Goal: Task Accomplishment & Management: Use online tool/utility

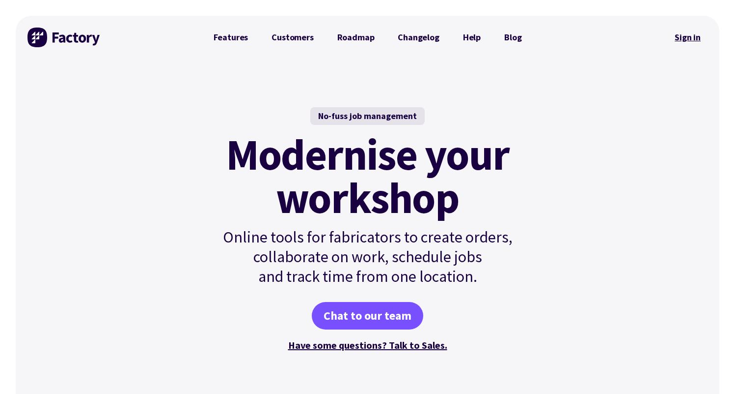
click at [675, 44] on link "Sign in" at bounding box center [688, 37] width 40 height 23
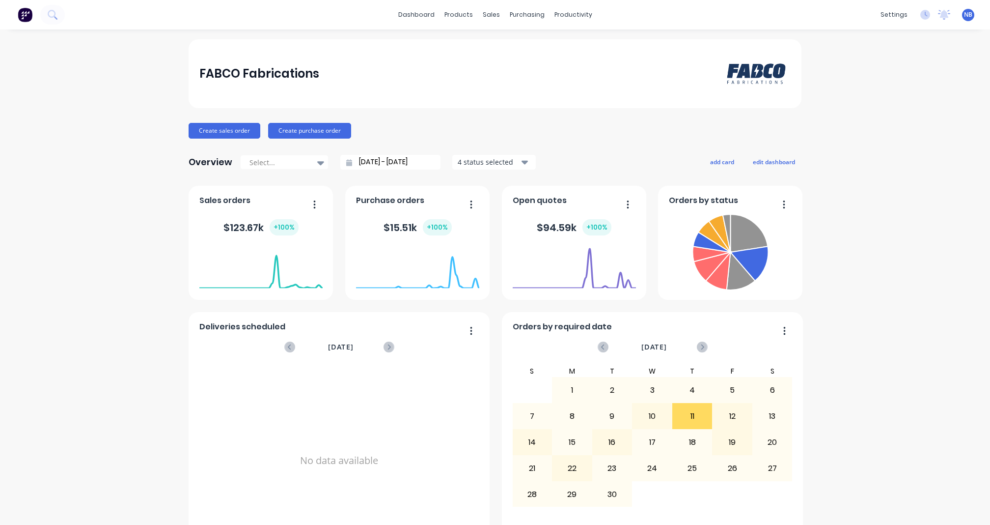
click at [33, 10] on button at bounding box center [25, 15] width 21 height 20
click at [45, 11] on button at bounding box center [52, 15] width 25 height 20
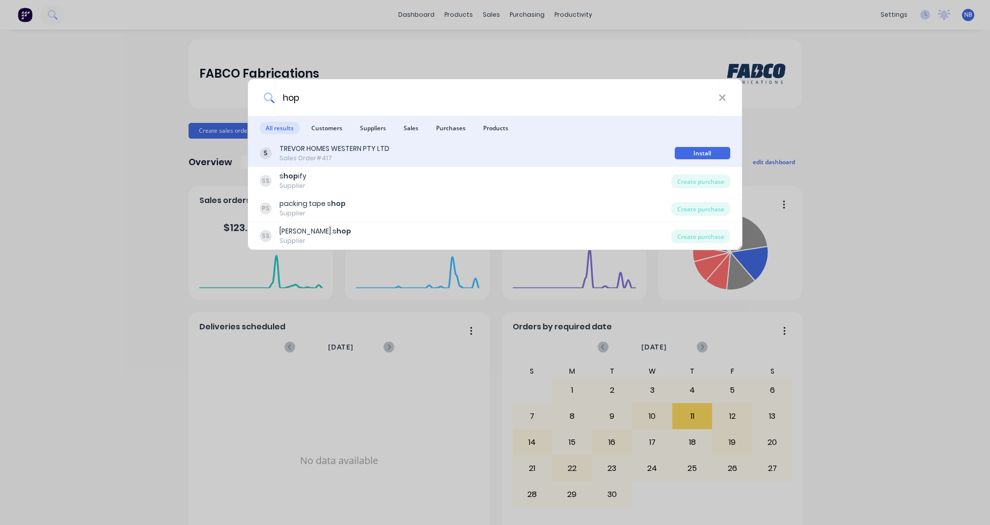
type input "hop"
click at [334, 154] on div "TREVOR HOMES WESTERN PTY LTD" at bounding box center [335, 148] width 110 height 10
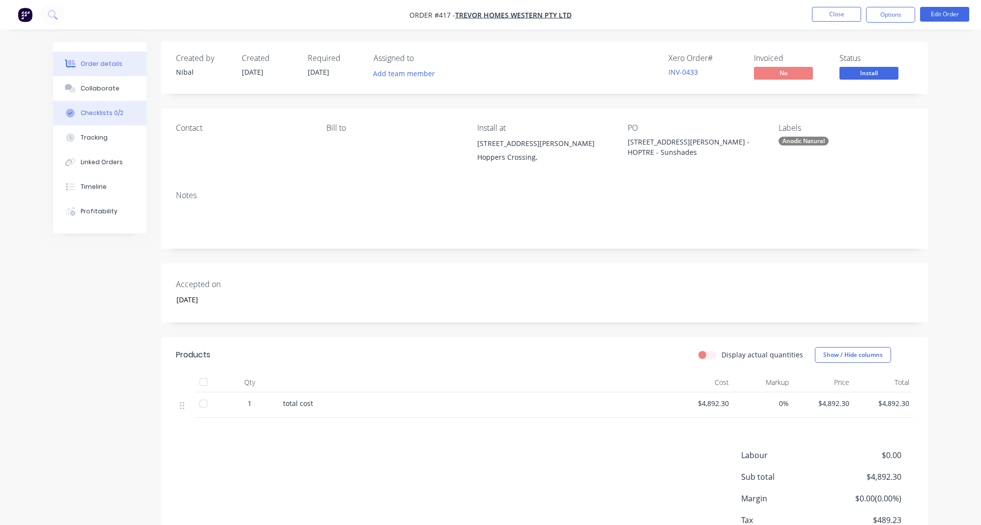
click at [99, 125] on button "Checklists 0/2" at bounding box center [99, 113] width 93 height 25
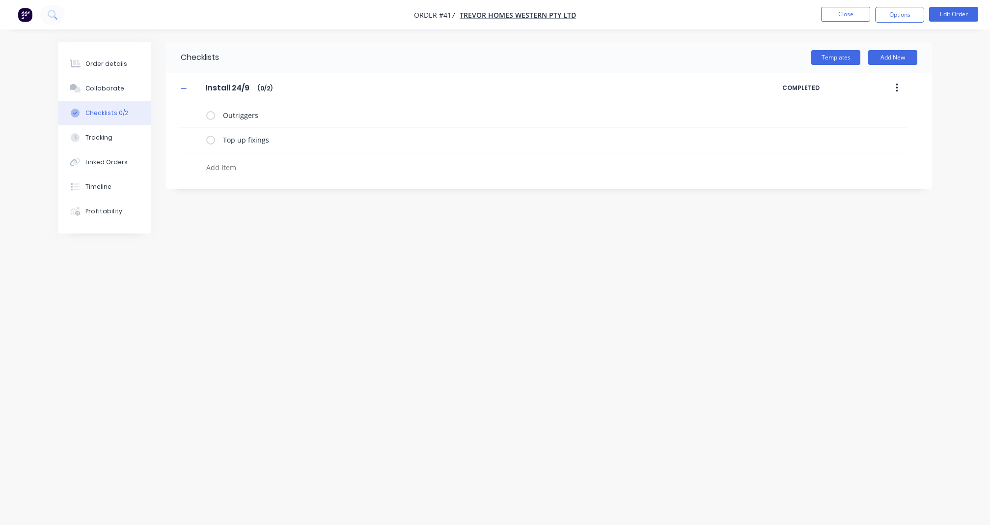
click at [244, 170] on textarea at bounding box center [438, 167] width 473 height 14
click at [122, 86] on button "Collaborate" at bounding box center [104, 88] width 93 height 25
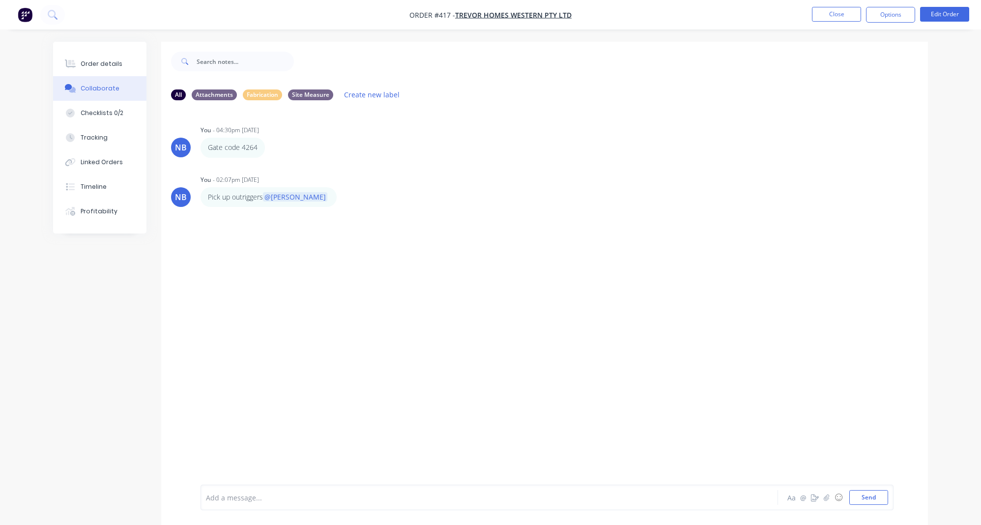
scroll to position [15, 0]
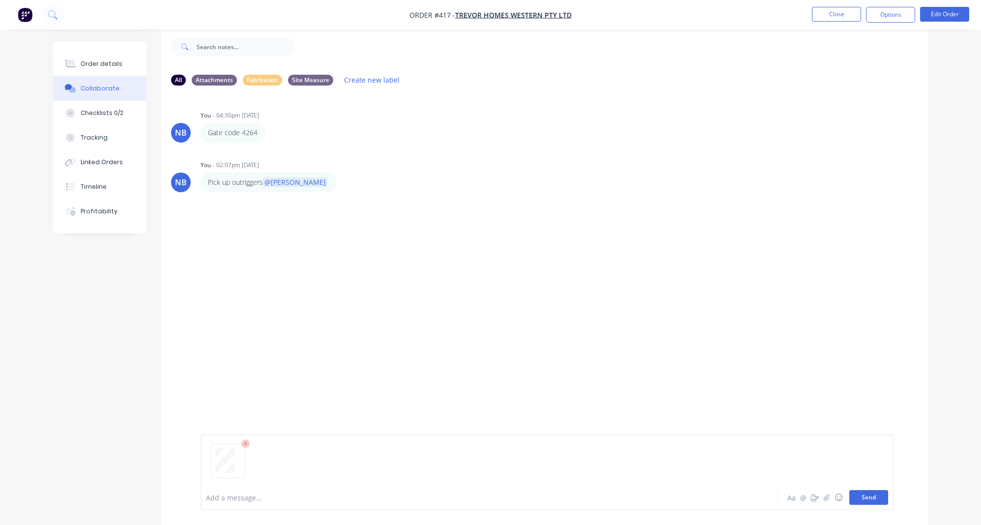
click at [862, 494] on button "Send" at bounding box center [868, 497] width 39 height 15
click at [865, 498] on button "Send" at bounding box center [868, 497] width 39 height 15
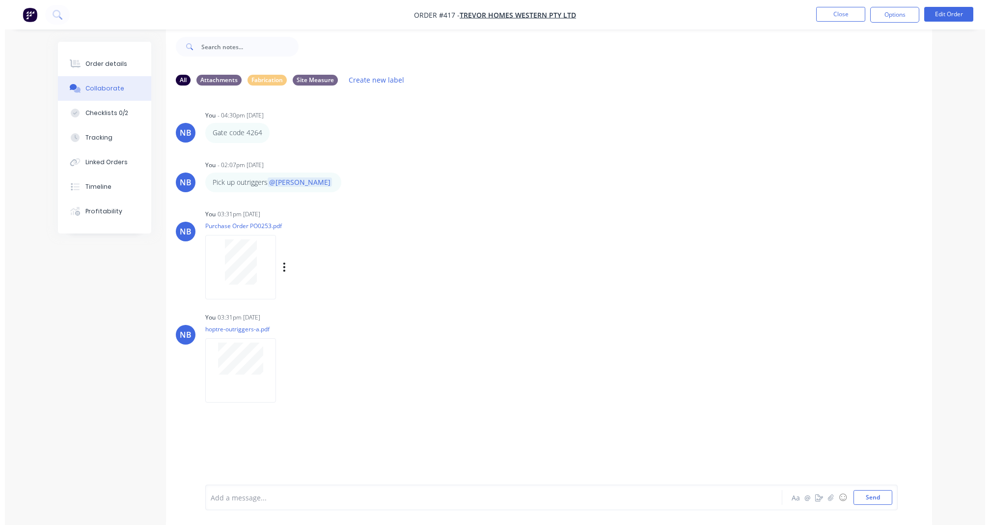
scroll to position [0, 0]
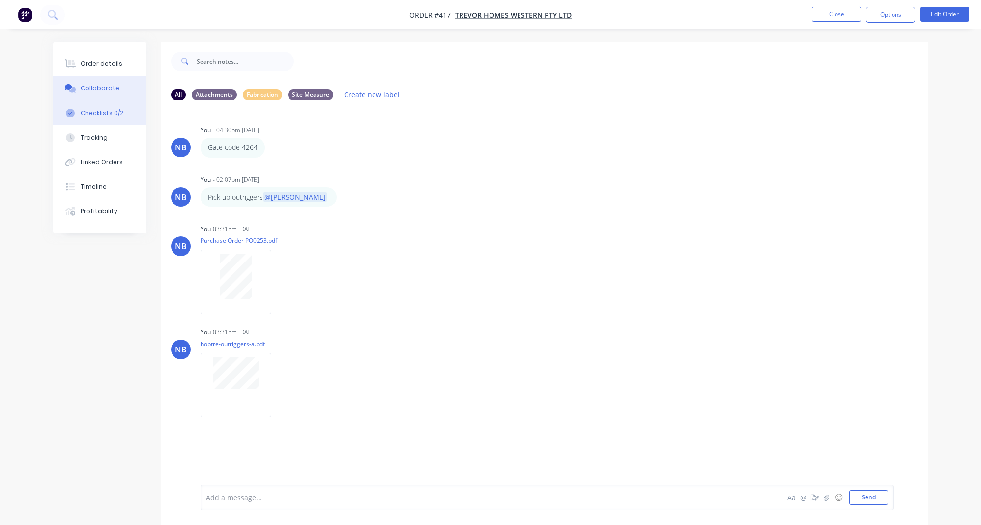
click at [128, 115] on button "Checklists 0/2" at bounding box center [99, 113] width 93 height 25
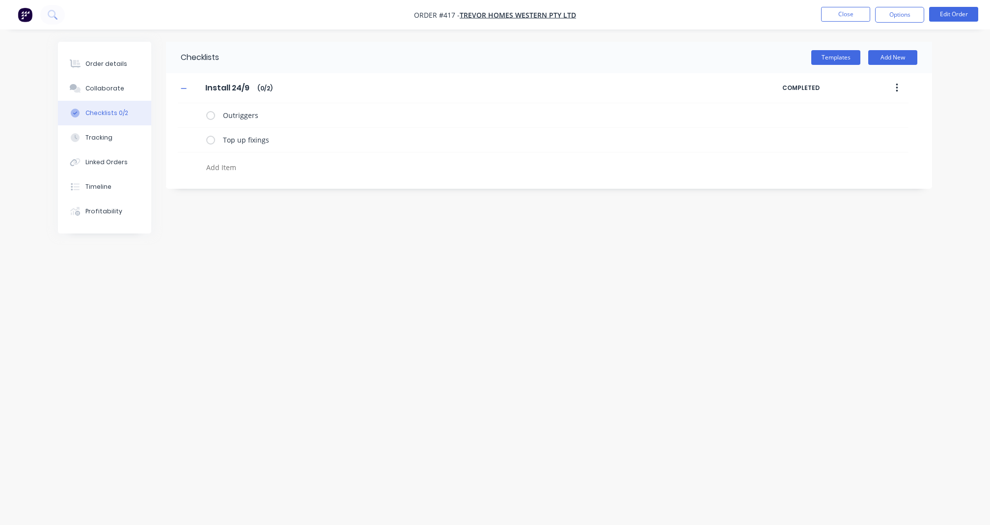
click at [254, 177] on div at bounding box center [438, 168] width 473 height 17
click at [262, 174] on textarea at bounding box center [438, 167] width 473 height 14
click at [595, 298] on div "Checklists Templates Add New Install 24/9 Install 24/9 Enter Checklist name ( 0…" at bounding box center [495, 244] width 875 height 404
click at [103, 97] on button "Collaborate" at bounding box center [104, 88] width 93 height 25
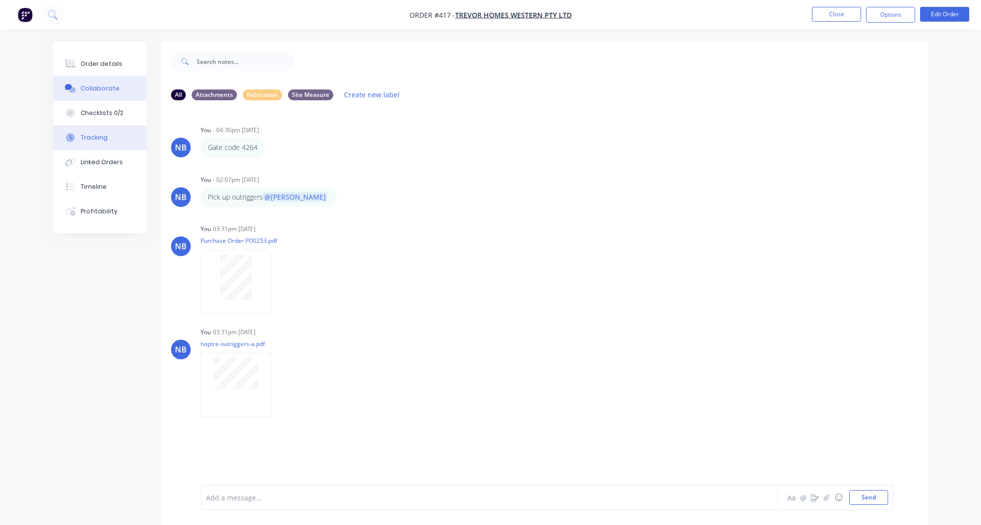
click at [124, 135] on button "Tracking" at bounding box center [99, 137] width 93 height 25
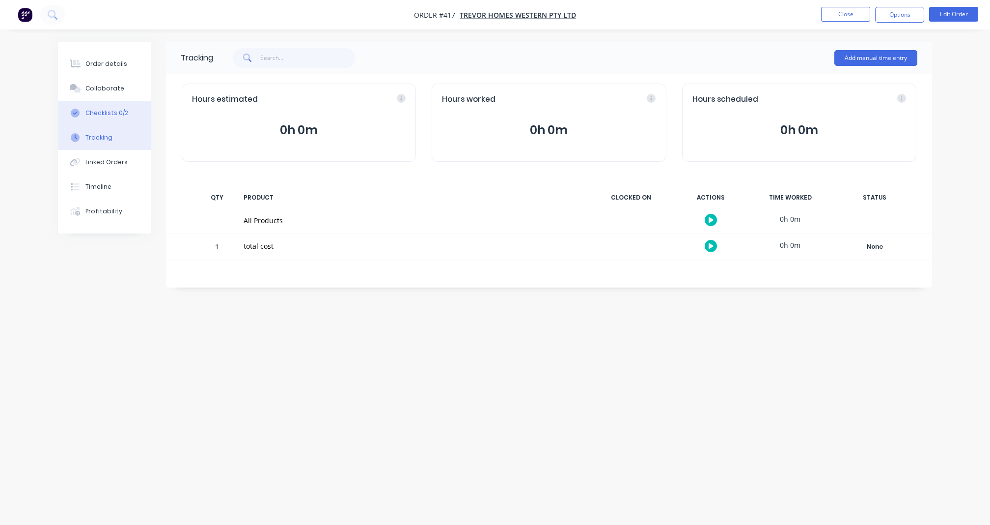
click at [120, 125] on button "Checklists 0/2" at bounding box center [104, 113] width 93 height 25
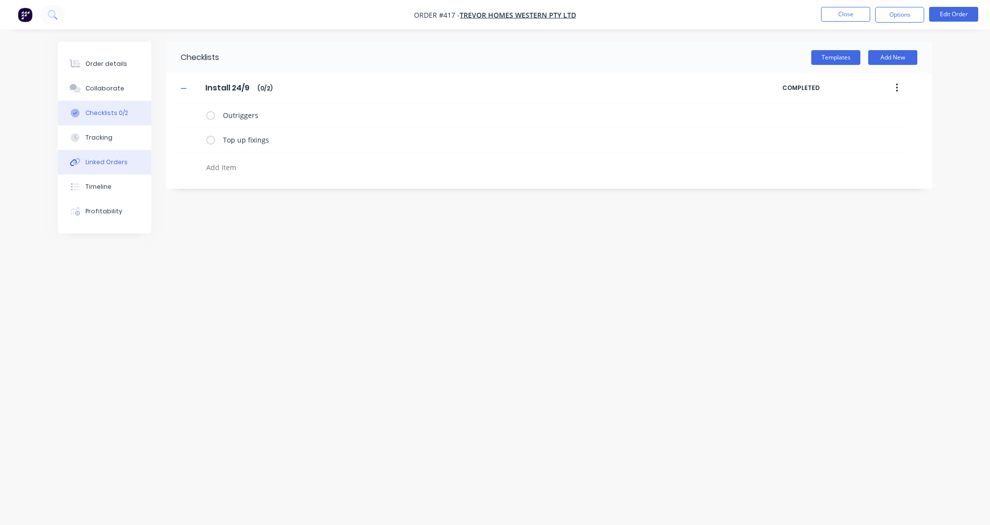
click at [122, 167] on button "Linked Orders" at bounding box center [104, 162] width 93 height 25
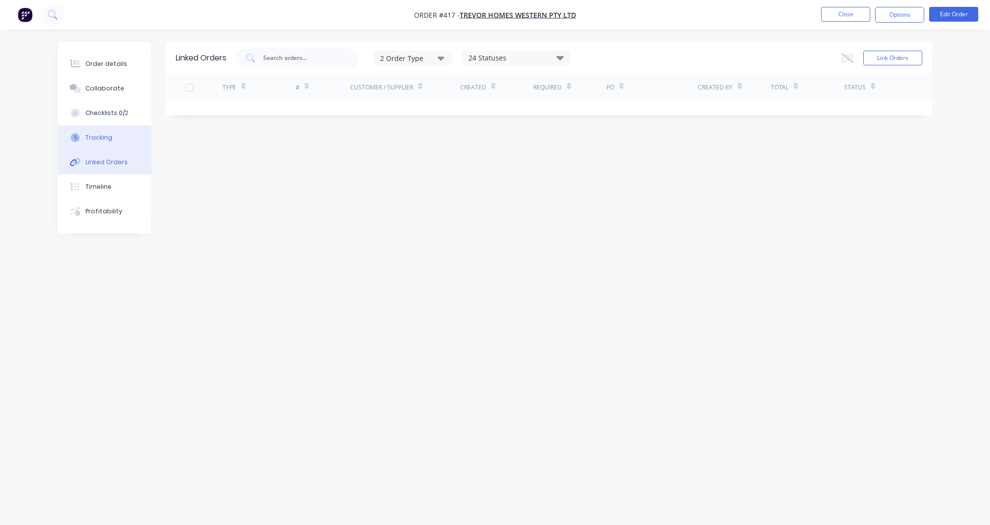
click at [121, 150] on button "Tracking" at bounding box center [104, 137] width 93 height 25
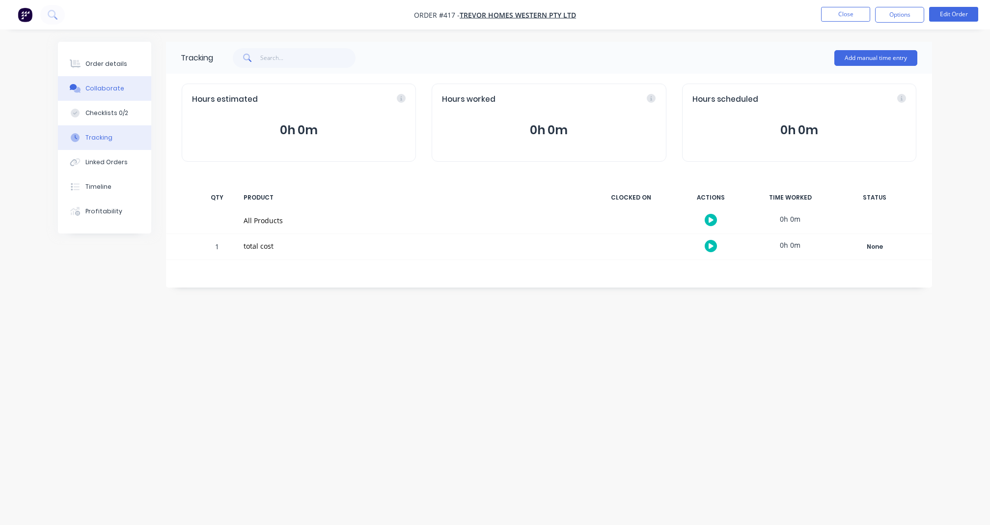
click at [124, 110] on button "Checklists 0/2" at bounding box center [104, 113] width 93 height 25
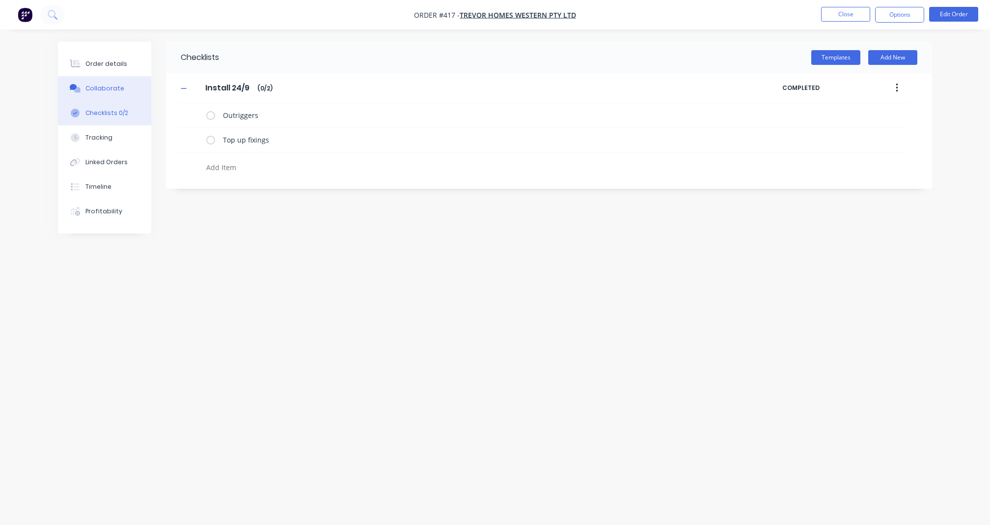
click at [126, 92] on button "Collaborate" at bounding box center [104, 88] width 93 height 25
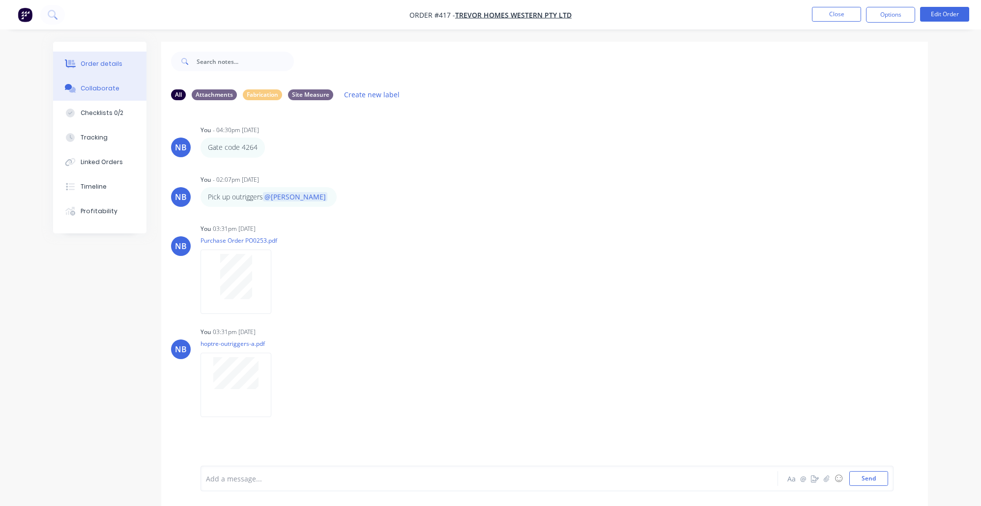
click at [95, 68] on button "Order details" at bounding box center [99, 64] width 93 height 25
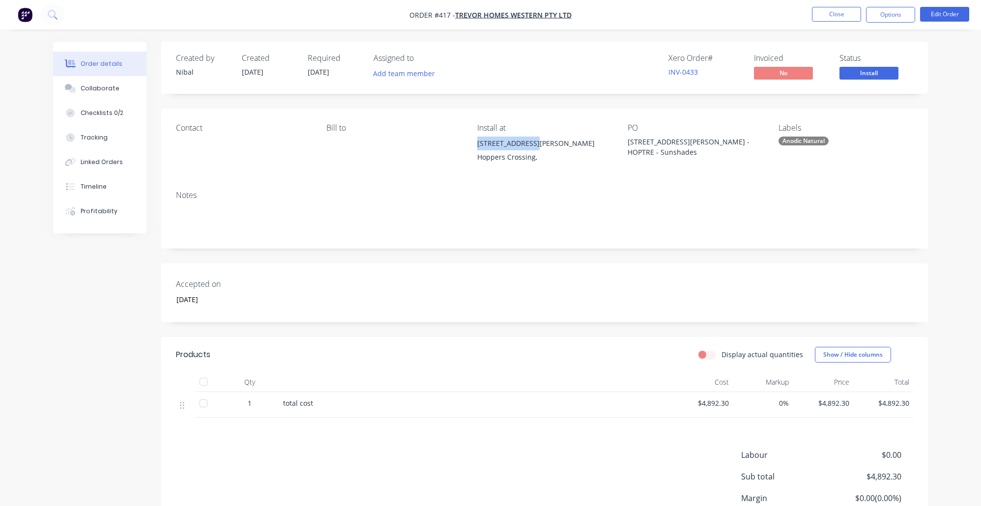
copy div "[STREET_ADDRESS][PERSON_NAME]"
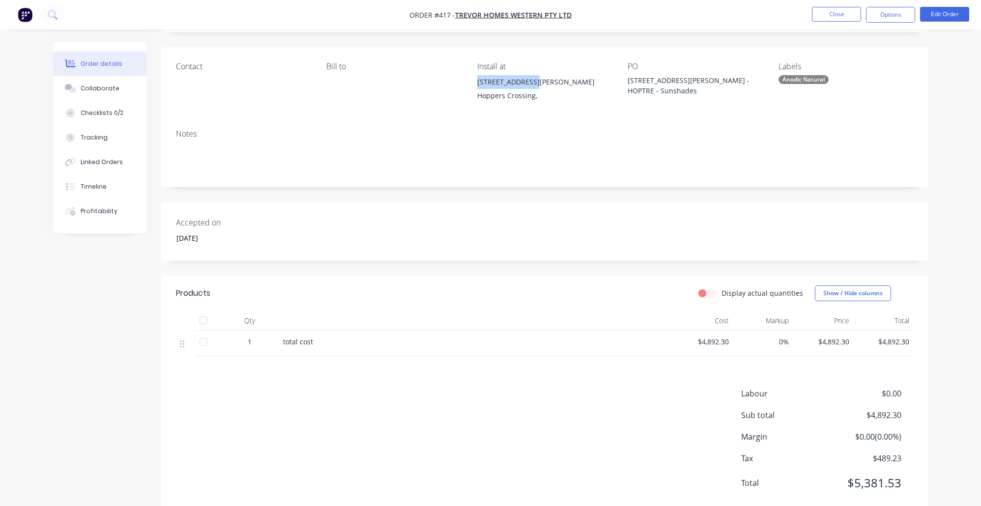
scroll to position [69, 0]
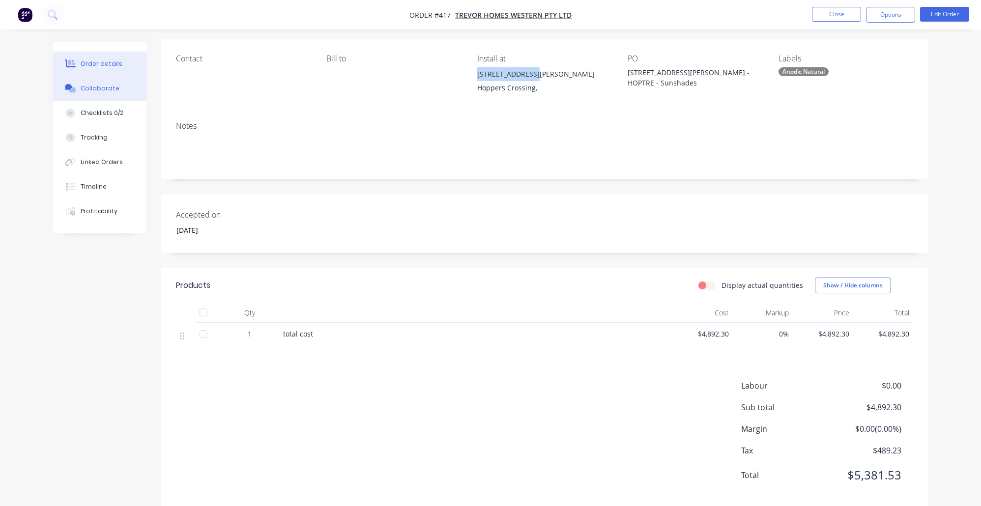
click at [91, 89] on div "Collaborate" at bounding box center [100, 88] width 39 height 9
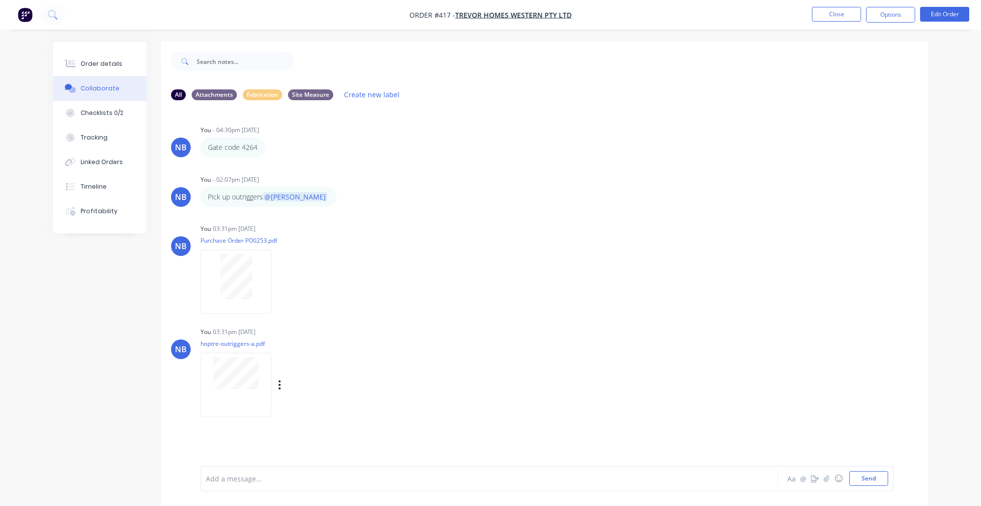
scroll to position [15, 0]
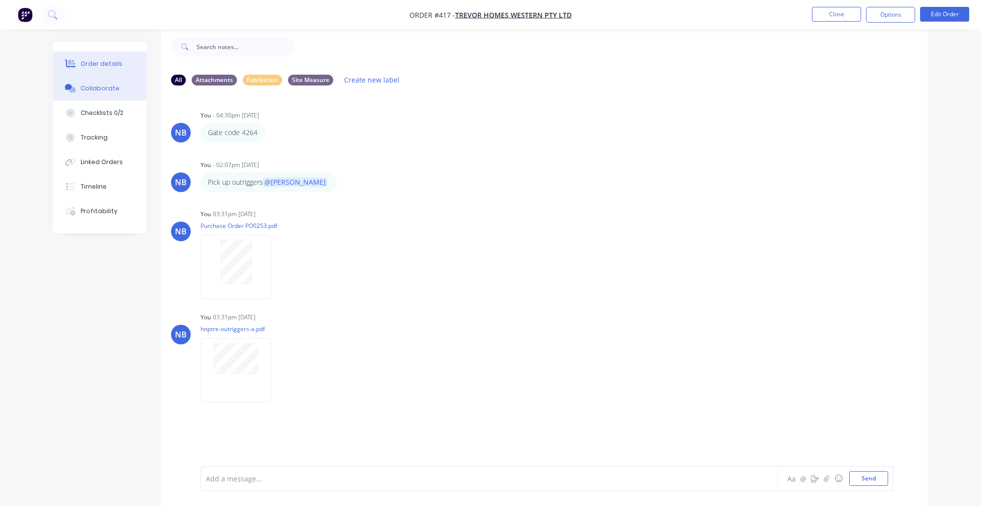
click at [94, 56] on button "Order details" at bounding box center [99, 64] width 93 height 25
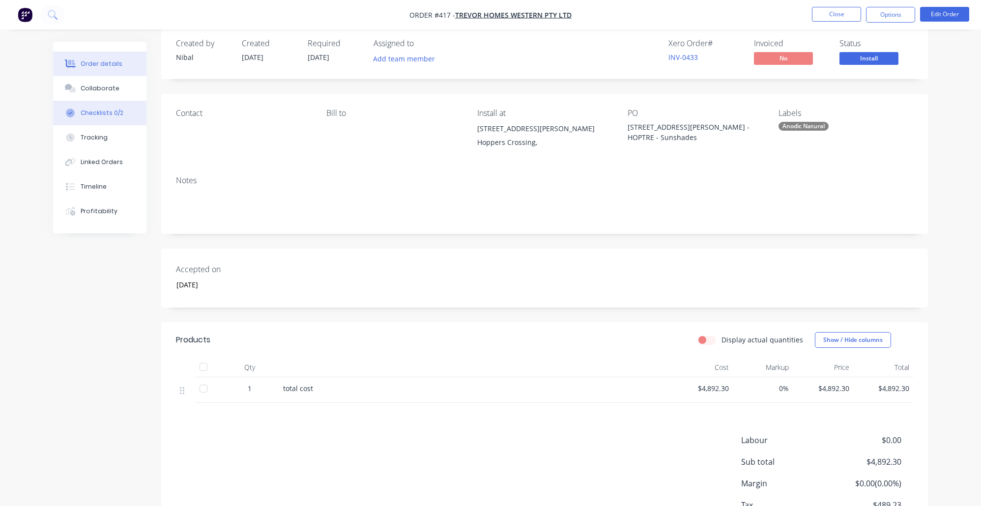
click at [114, 115] on div "Checklists 0/2" at bounding box center [102, 113] width 43 height 9
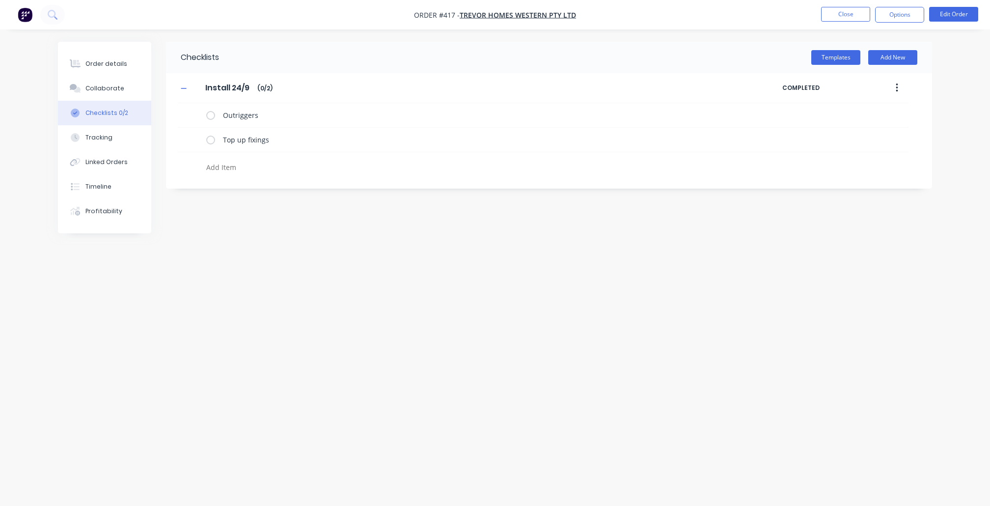
click at [242, 168] on textarea at bounding box center [438, 167] width 473 height 14
click at [107, 140] on button "Tracking" at bounding box center [104, 137] width 93 height 25
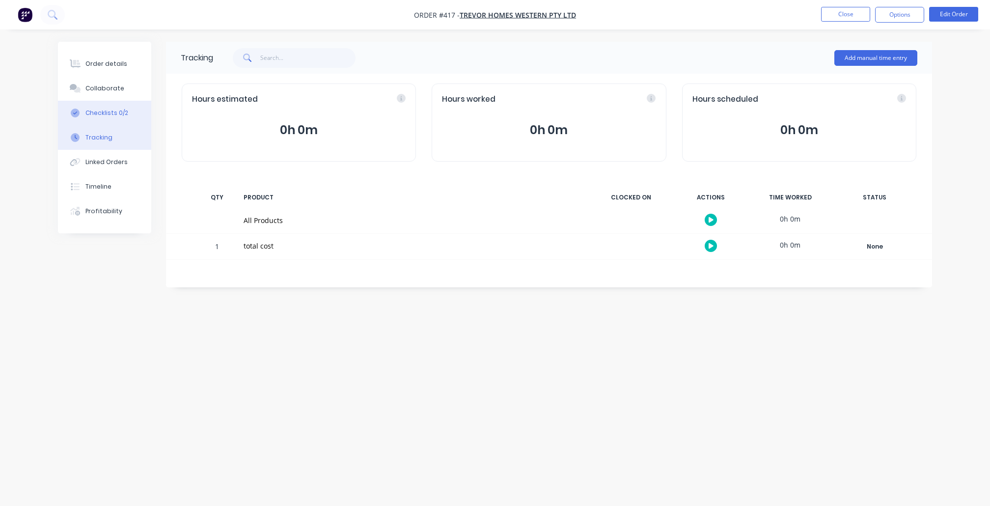
click at [118, 117] on div "Checklists 0/2" at bounding box center [106, 113] width 43 height 9
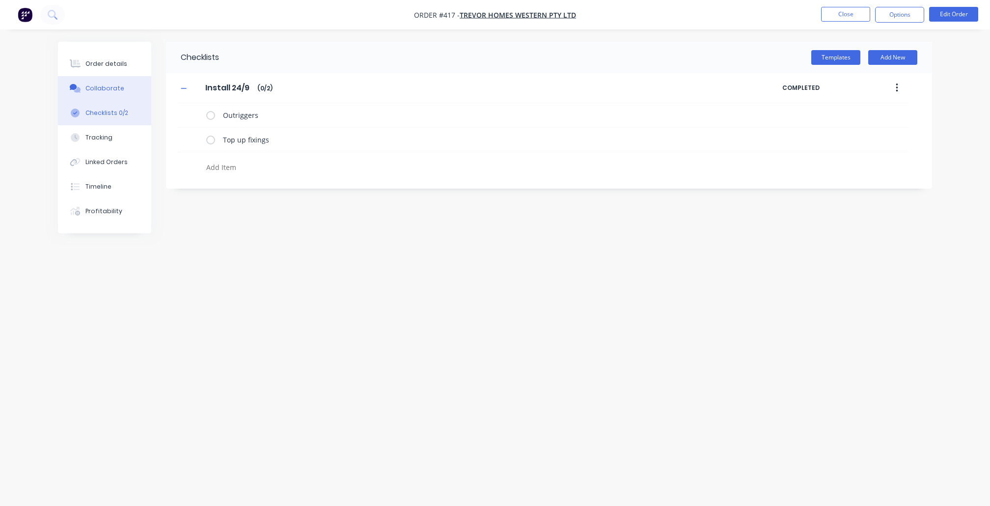
click at [120, 101] on button "Collaborate" at bounding box center [104, 88] width 93 height 25
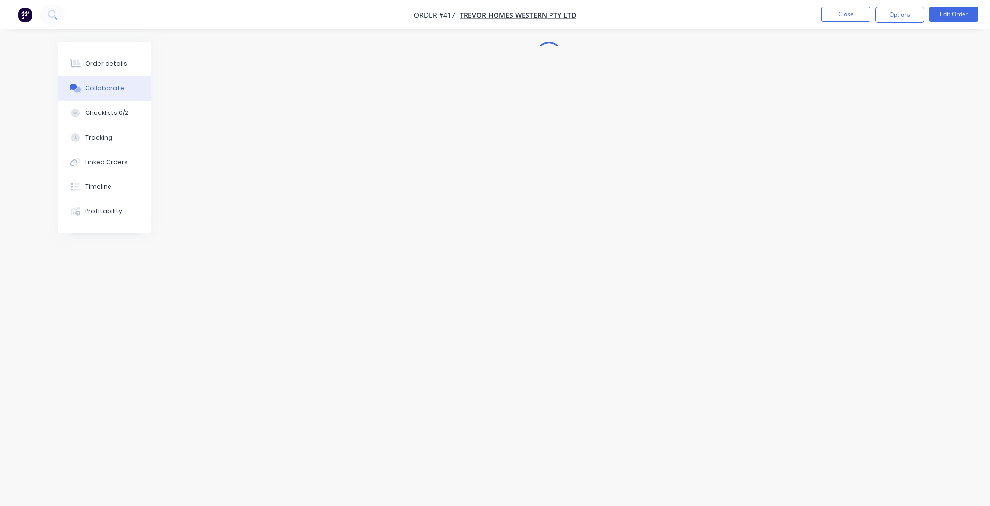
click at [121, 85] on button "Collaborate" at bounding box center [104, 88] width 93 height 25
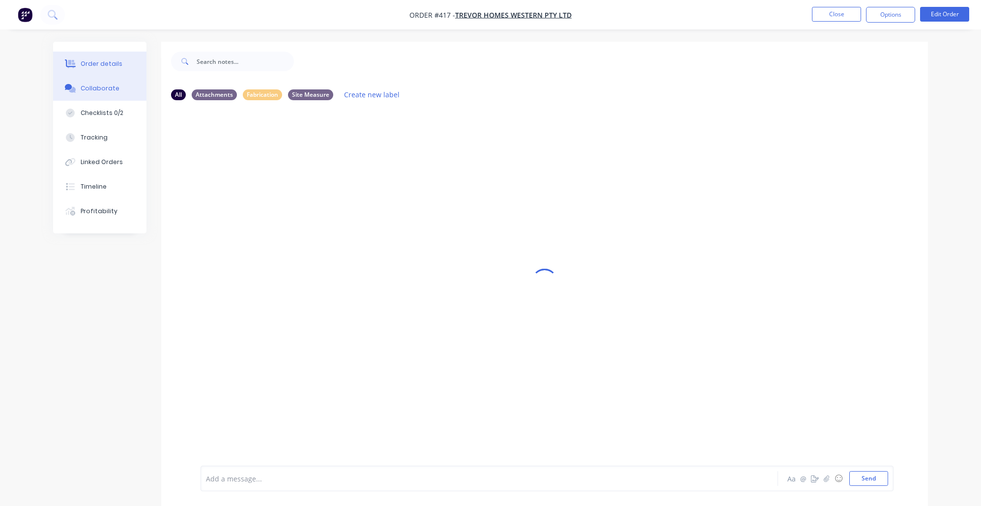
click at [123, 65] on button "Order details" at bounding box center [99, 64] width 93 height 25
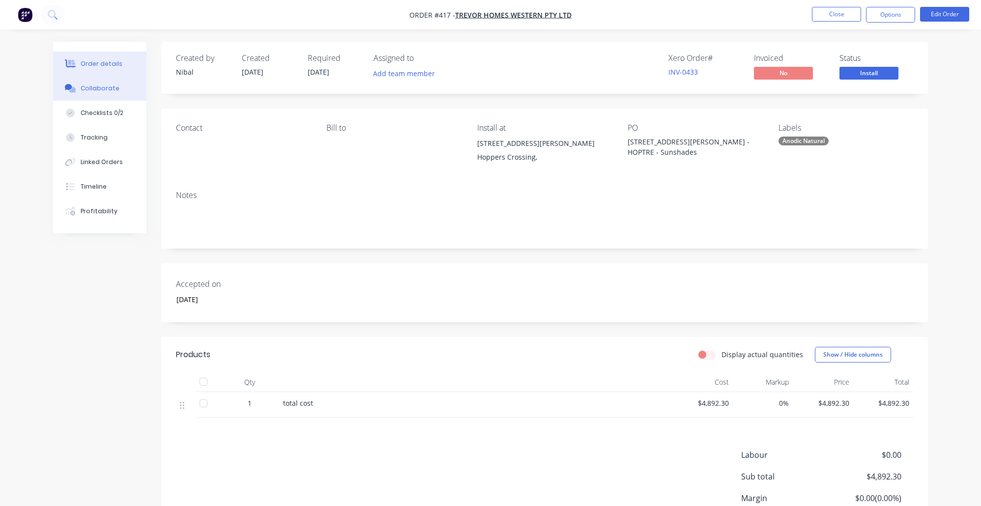
click at [114, 101] on button "Collaborate" at bounding box center [99, 88] width 93 height 25
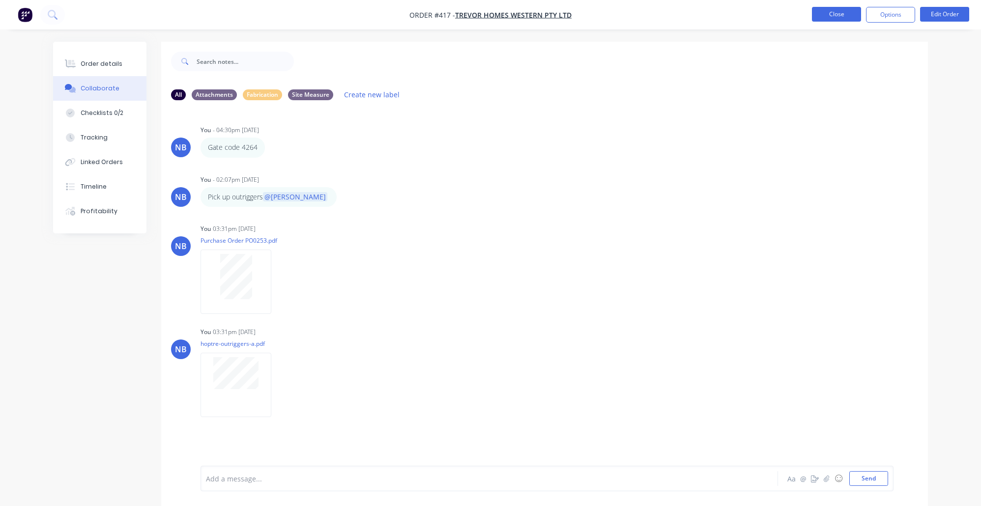
click at [840, 21] on button "Close" at bounding box center [836, 14] width 49 height 15
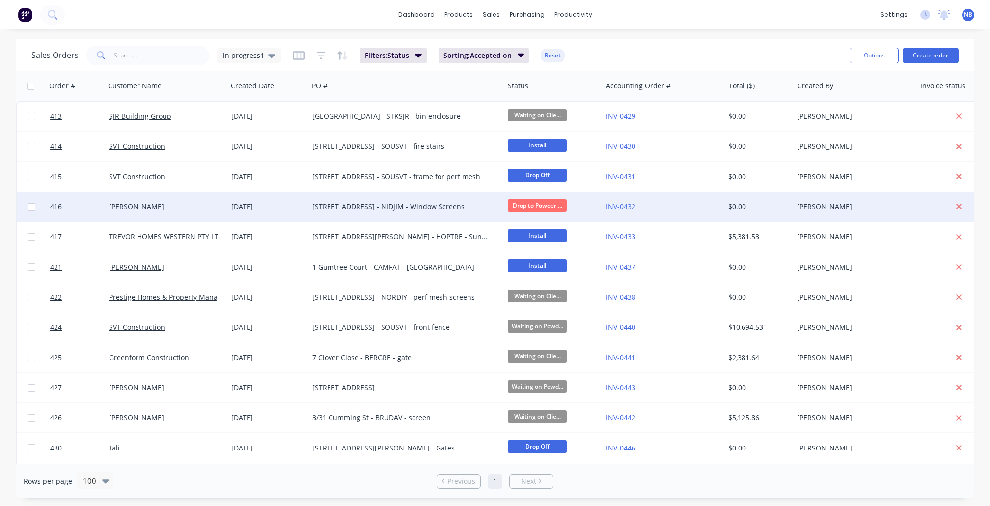
click at [441, 199] on div "[STREET_ADDRESS] - NIDJIM - Window Screens" at bounding box center [407, 206] width 196 height 29
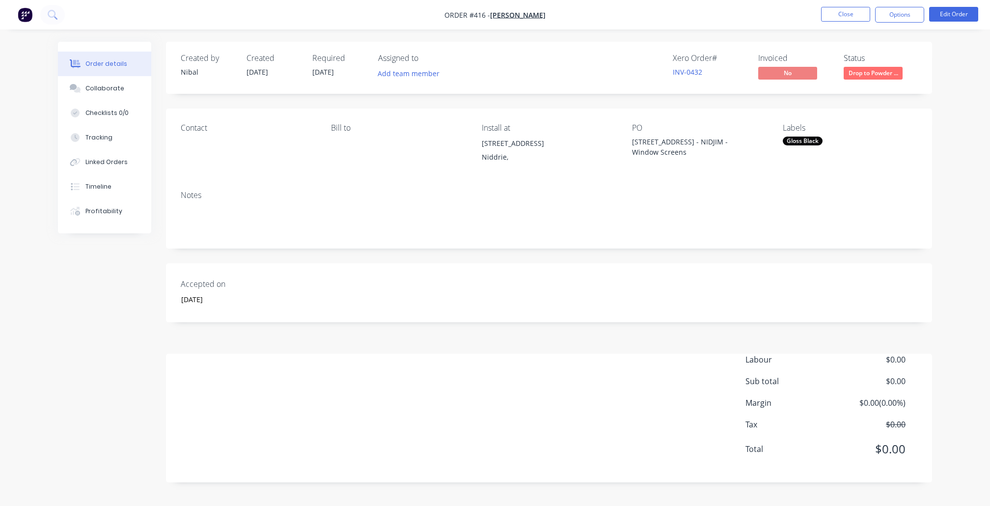
click at [875, 75] on span "Drop to Powder ..." at bounding box center [873, 73] width 59 height 12
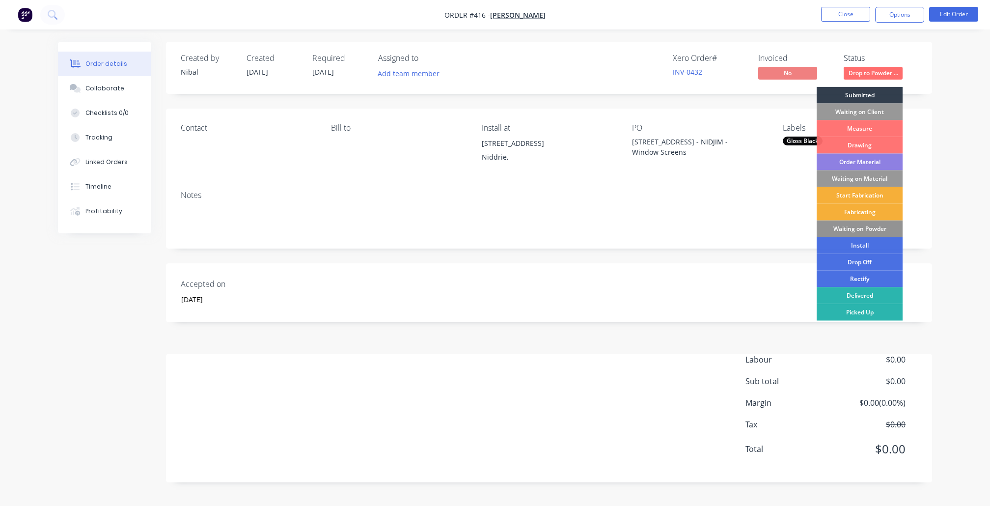
click at [861, 226] on div "Waiting on Powder" at bounding box center [860, 229] width 86 height 17
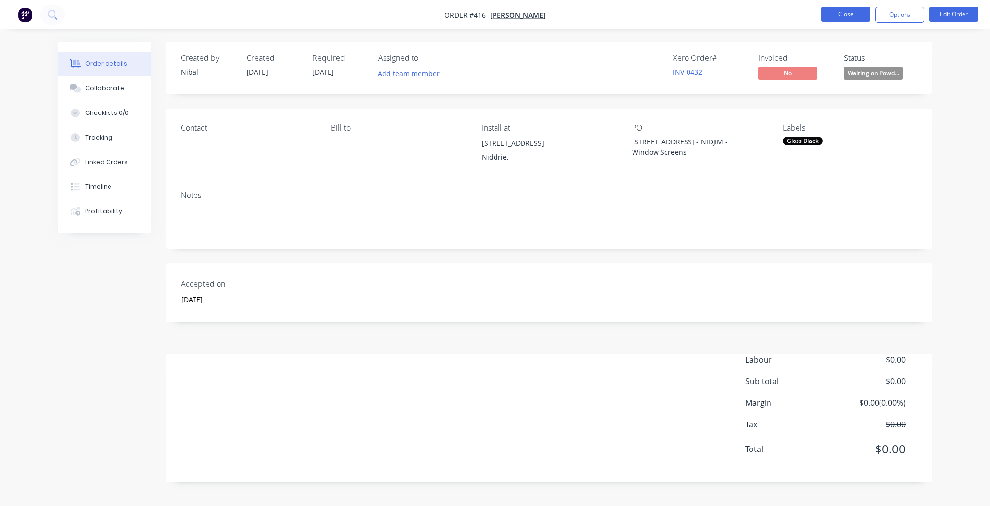
click at [834, 17] on button "Close" at bounding box center [845, 14] width 49 height 15
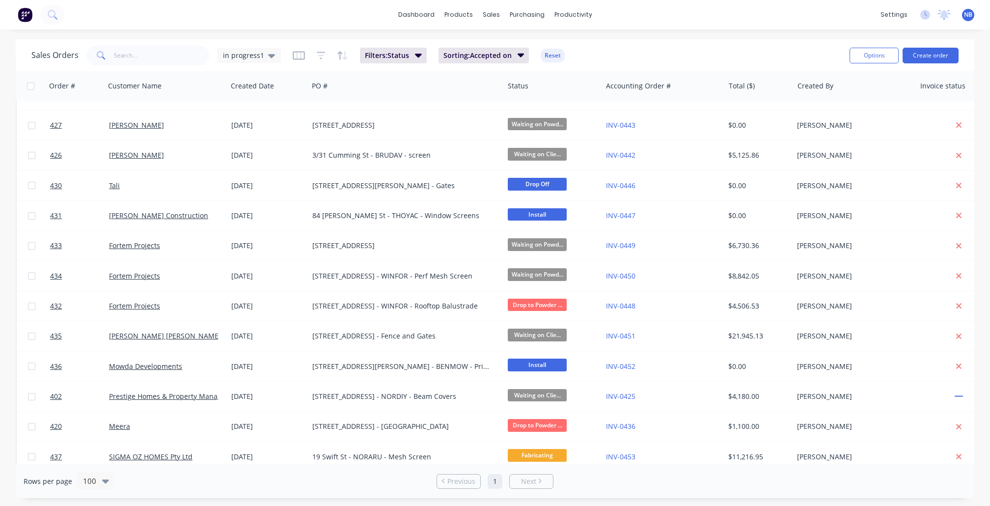
scroll to position [356, 0]
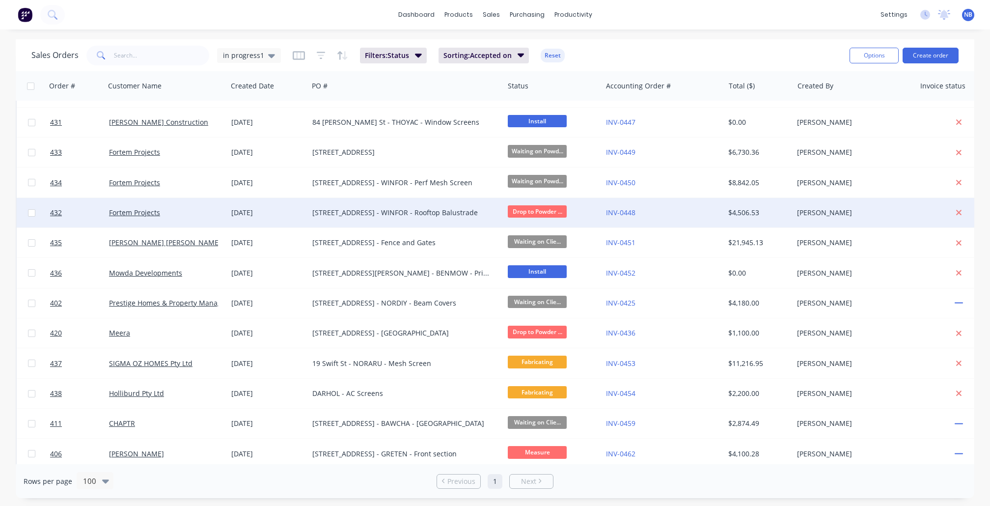
click at [550, 212] on span "Drop to Powder ..." at bounding box center [537, 211] width 59 height 12
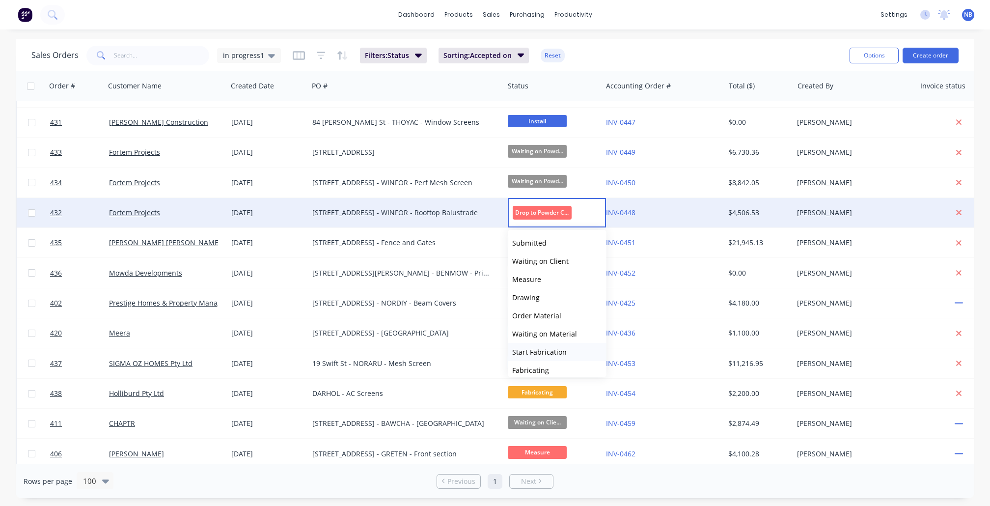
scroll to position [69, 0]
click at [549, 334] on span "Waiting on Powder" at bounding box center [543, 337] width 62 height 9
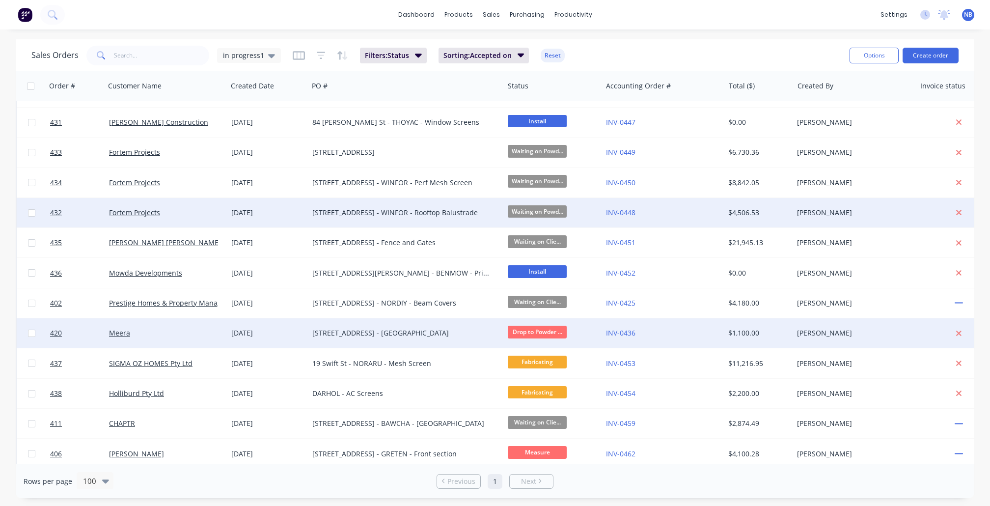
click at [539, 329] on span "Drop to Powder ..." at bounding box center [537, 332] width 59 height 12
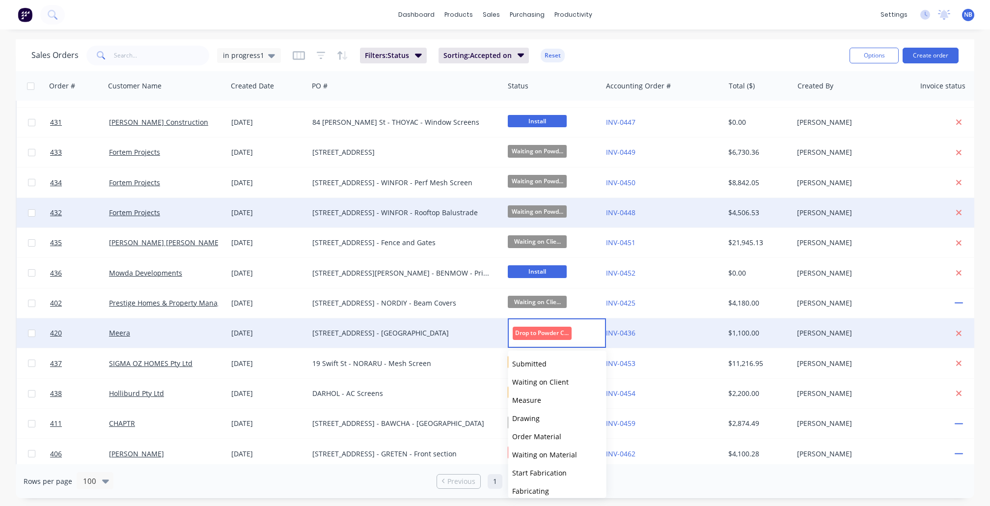
scroll to position [126, 0]
click at [553, 397] on span "Waiting on Powder" at bounding box center [543, 401] width 62 height 9
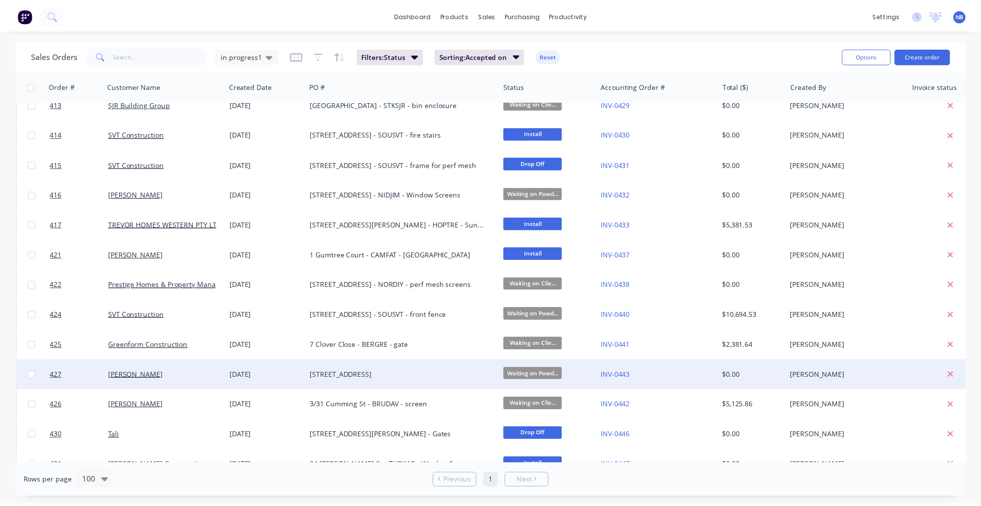
scroll to position [0, 0]
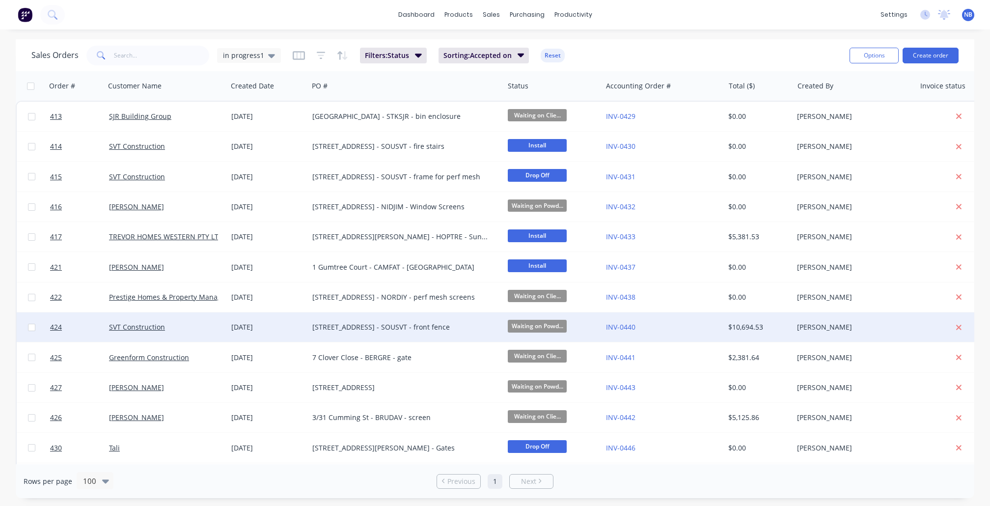
click at [432, 322] on div "[STREET_ADDRESS] - SOUSVT - front fence" at bounding box center [401, 327] width 178 height 10
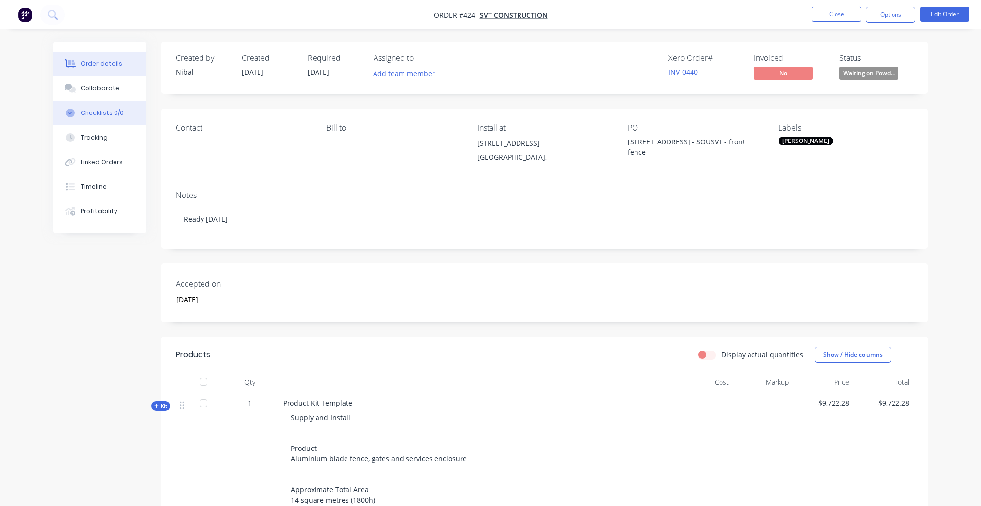
click at [97, 125] on button "Checklists 0/0" at bounding box center [99, 113] width 93 height 25
type textarea "x"
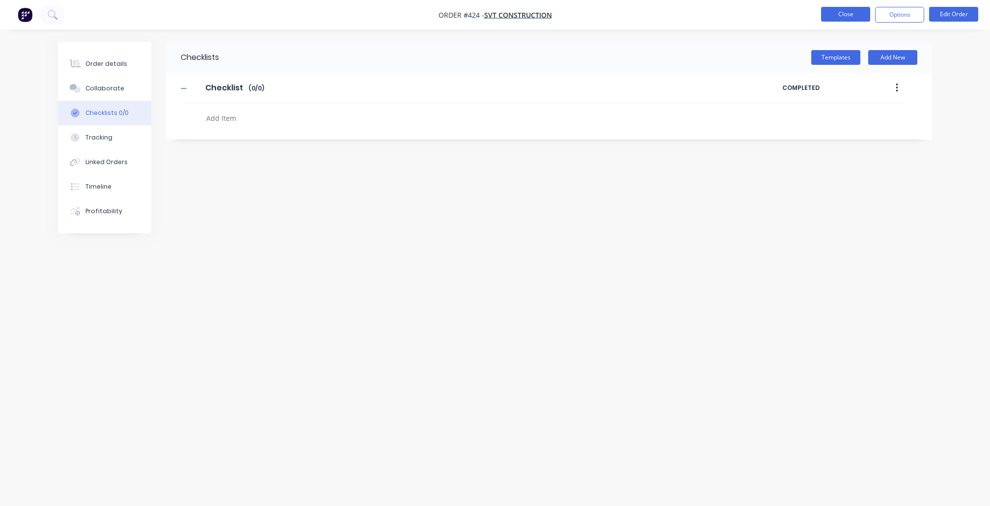
click at [863, 12] on button "Close" at bounding box center [845, 14] width 49 height 15
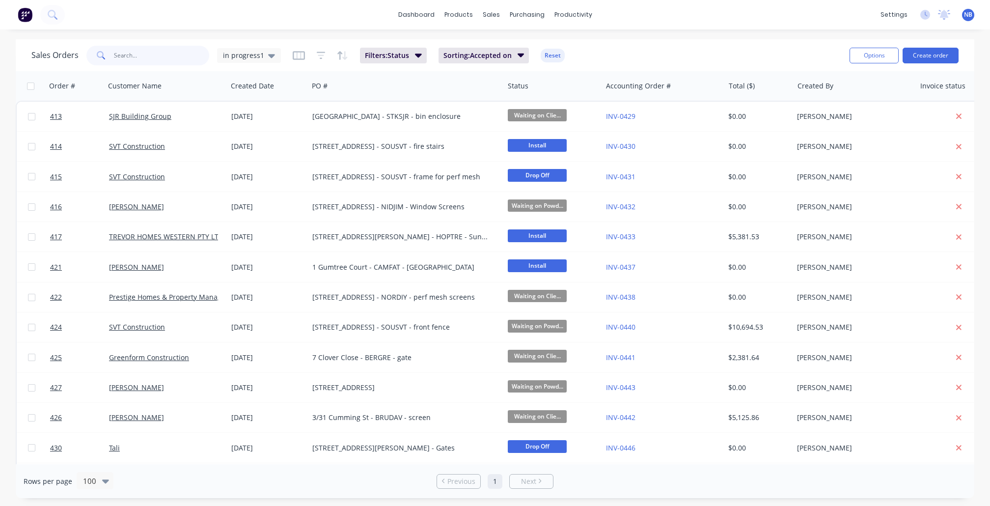
click at [189, 60] on input "text" at bounding box center [162, 56] width 96 height 20
click at [162, 52] on input "text" at bounding box center [162, 56] width 96 height 20
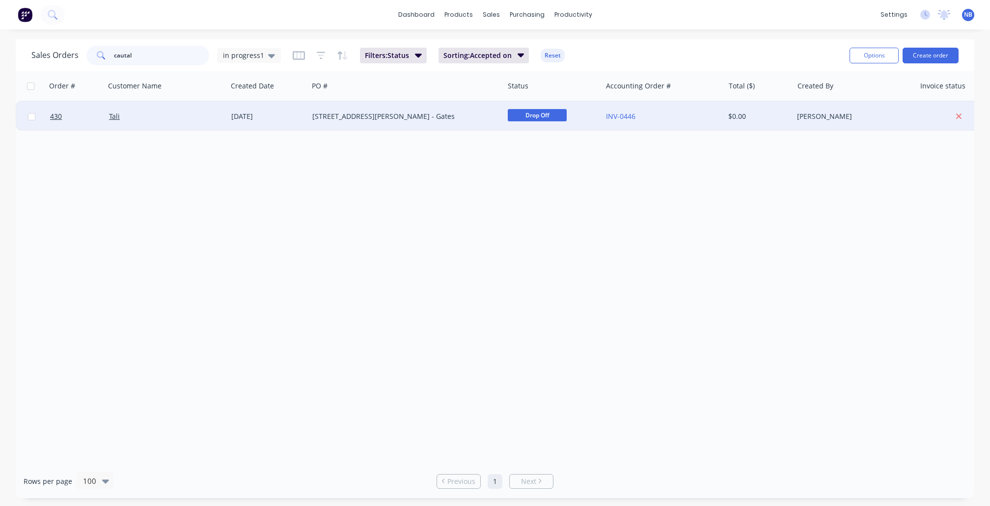
type input "cautal"
click at [189, 123] on div "Tali" at bounding box center [166, 116] width 122 height 29
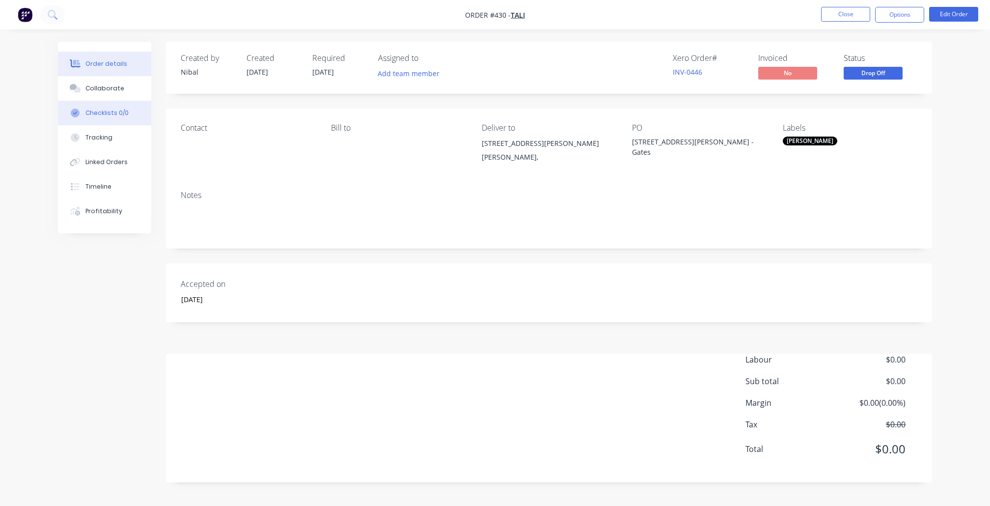
click at [103, 117] on div "Checklists 0/0" at bounding box center [106, 113] width 43 height 9
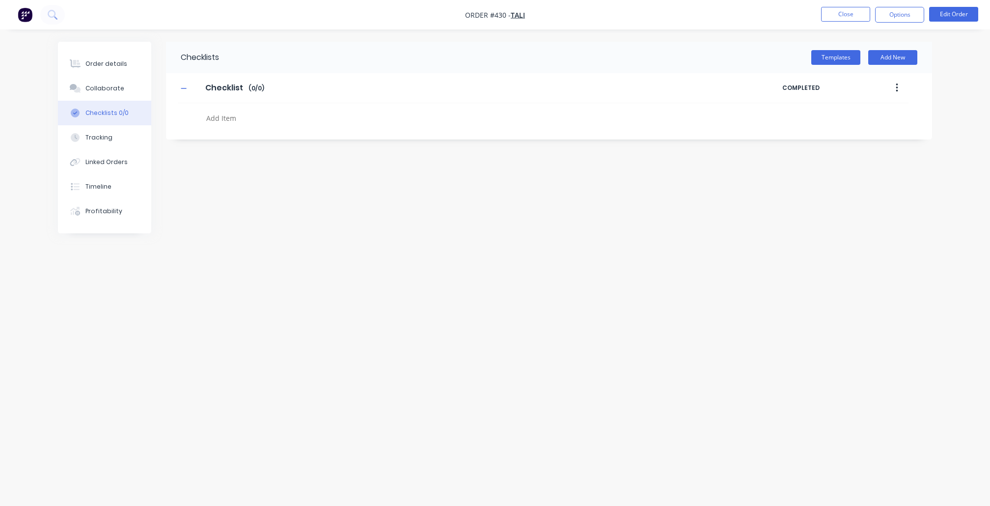
click at [272, 82] on div "Checklist Checklist Enter Checklist name ( 0 / 0 )" at bounding box center [480, 88] width 605 height 18
click at [250, 90] on span "( 0 / 0 )" at bounding box center [257, 88] width 16 height 9
drag, startPoint x: 242, startPoint y: 90, endPoint x: 175, endPoint y: 85, distance: 67.0
click at [186, 85] on div "Checklist Checklist Enter Checklist name ( 0 / 0 )" at bounding box center [480, 88] width 605 height 18
type textarea "x"
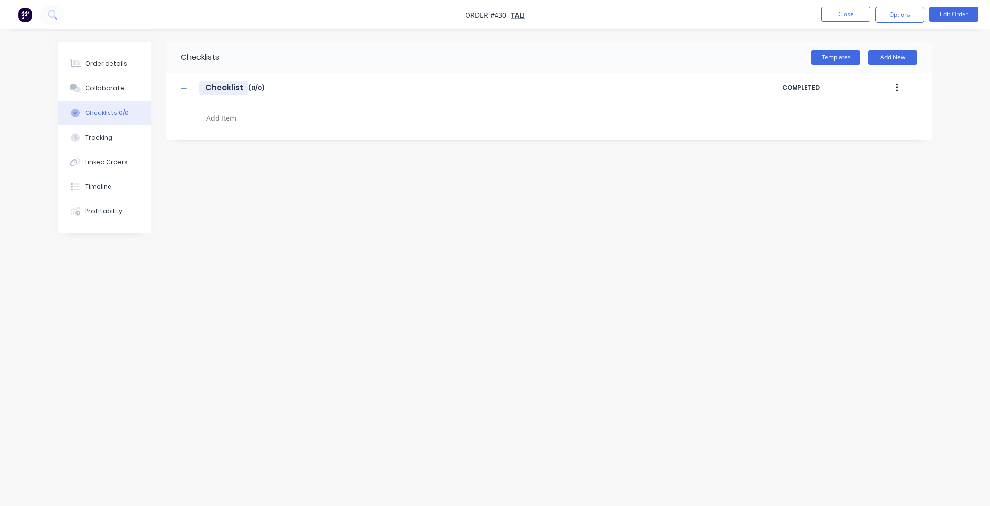
type input "D"
type textarea "x"
type input "De"
type textarea "x"
type input "Del"
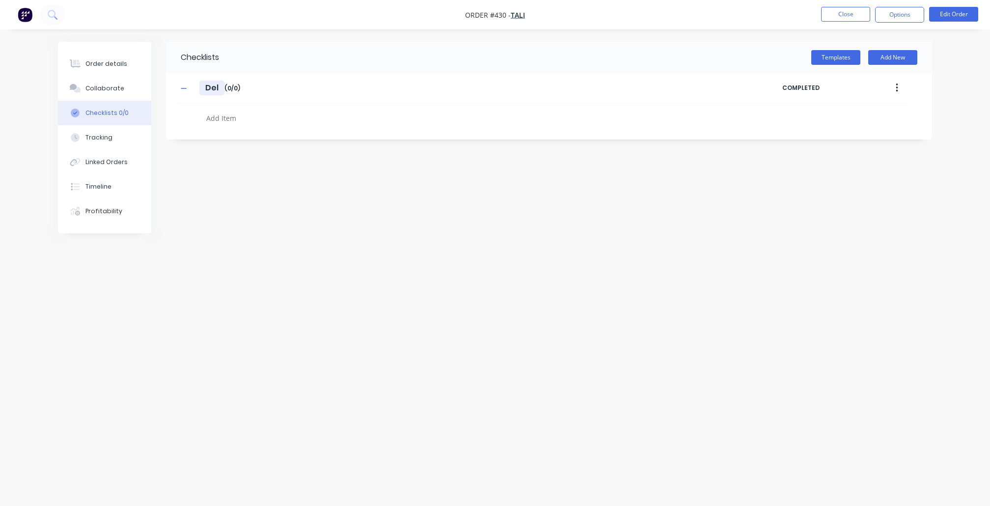
type textarea "x"
type input "Deli"
type textarea "x"
type input "Deliv"
type textarea "x"
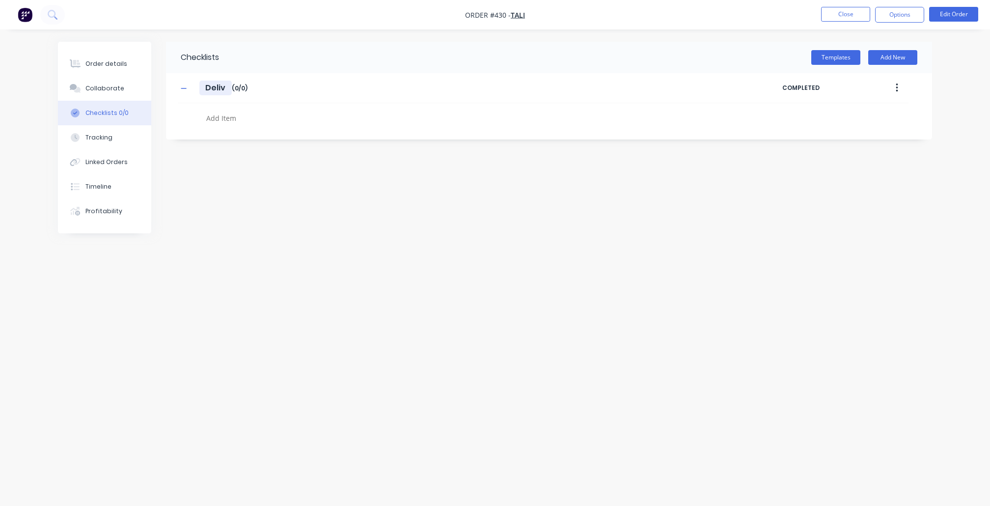
type input "Delive"
type textarea "x"
type input "Deliver"
type textarea "x"
type input "Delivery"
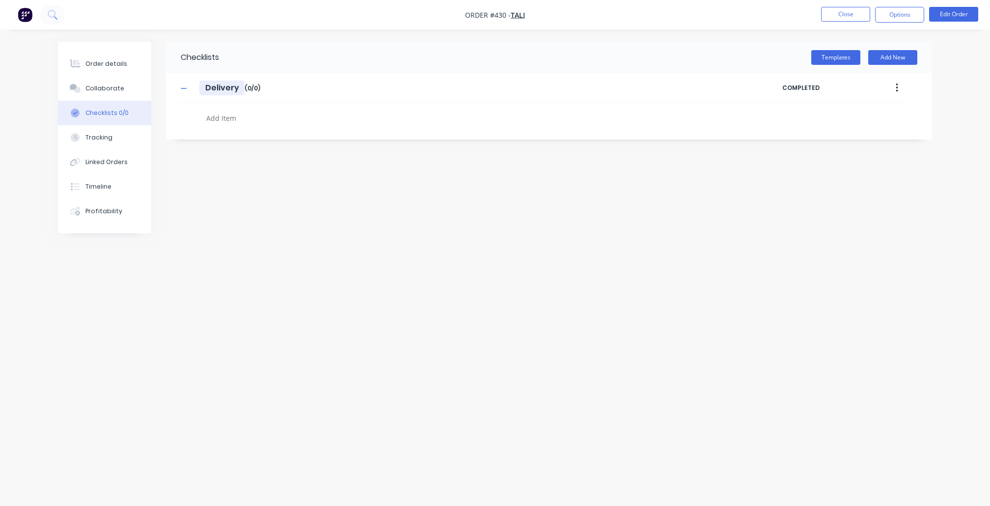
click at [208, 88] on input "Delivery" at bounding box center [221, 88] width 45 height 15
type textarea "x"
type input "2Delivery"
type textarea "x"
type input "25Delivery"
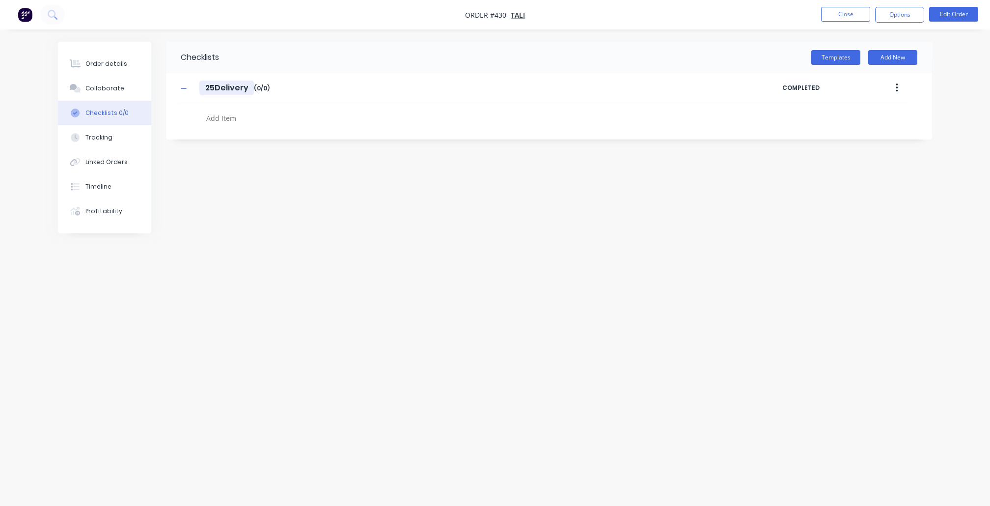
type textarea "x"
type input "25/Delivery"
type textarea "x"
type input "25/9Delivery"
type textarea "x"
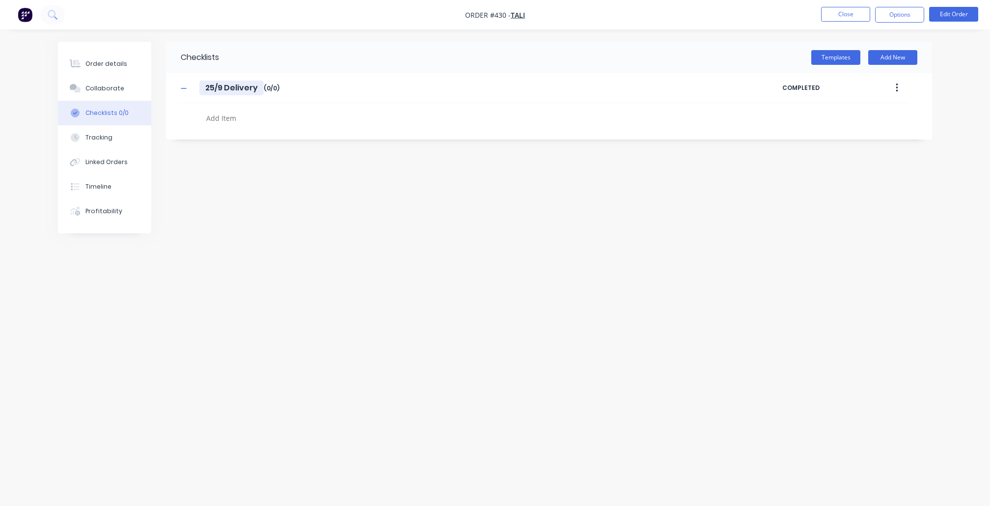
type input "25/9 Delivery"
click at [230, 116] on textarea at bounding box center [438, 118] width 473 height 14
type textarea "x"
type textarea "2"
type textarea "x"
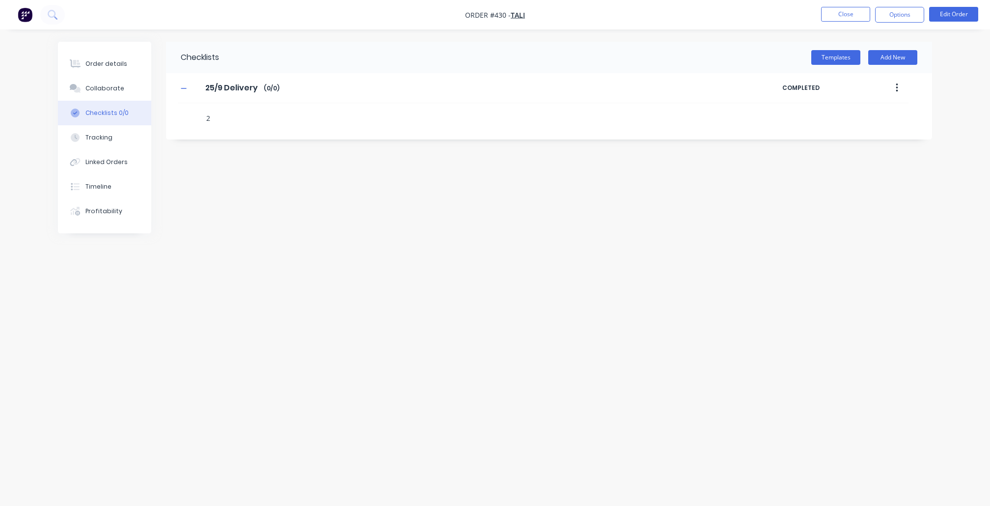
type textarea "2"
type textarea "x"
type textarea "2 g"
type textarea "x"
type textarea "2 ga"
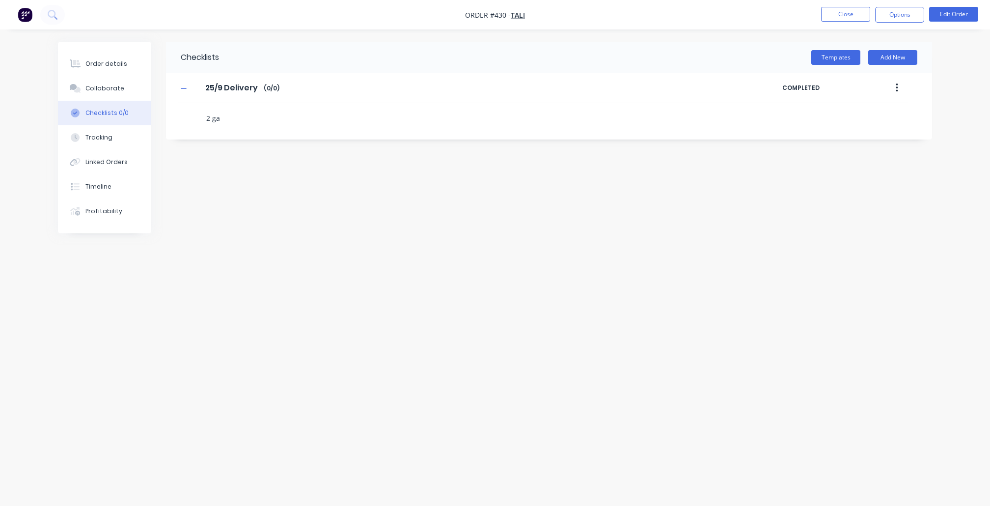
type textarea "x"
type textarea "2 gat"
type textarea "x"
type textarea "2 gate"
type textarea "x"
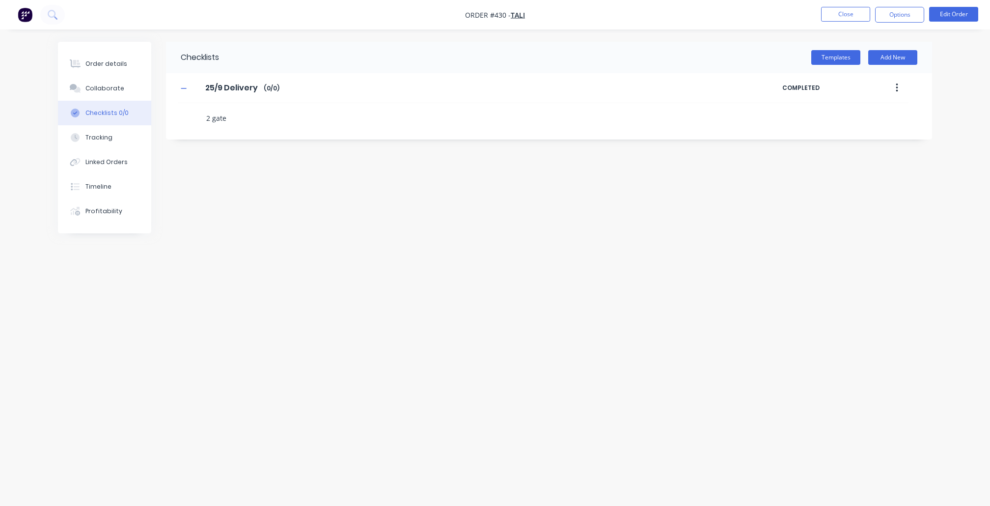
type textarea "2 gate"
type textarea "x"
type textarea "2 gate p"
type textarea "x"
type textarea "2 gate pa"
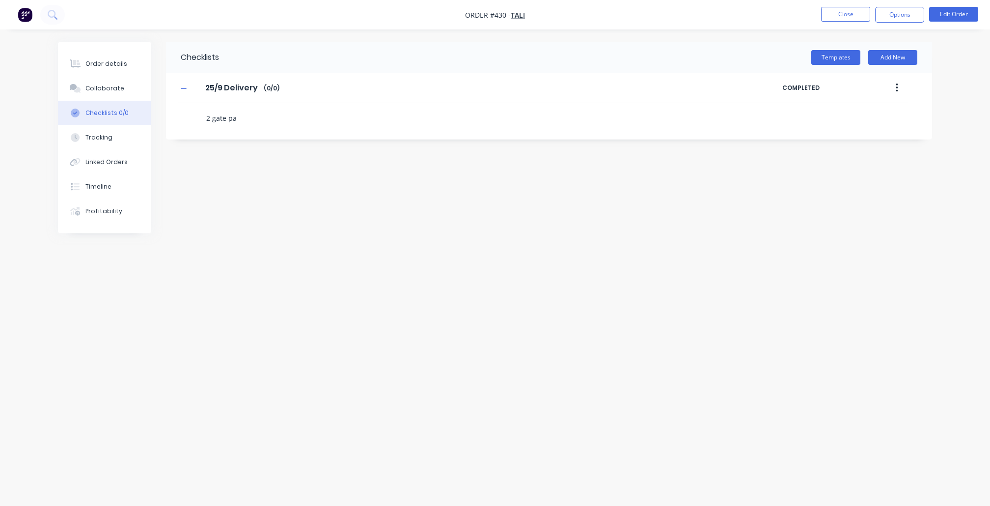
type textarea "x"
type textarea "2 gate pan"
type textarea "x"
type textarea "2 gate pane"
type textarea "x"
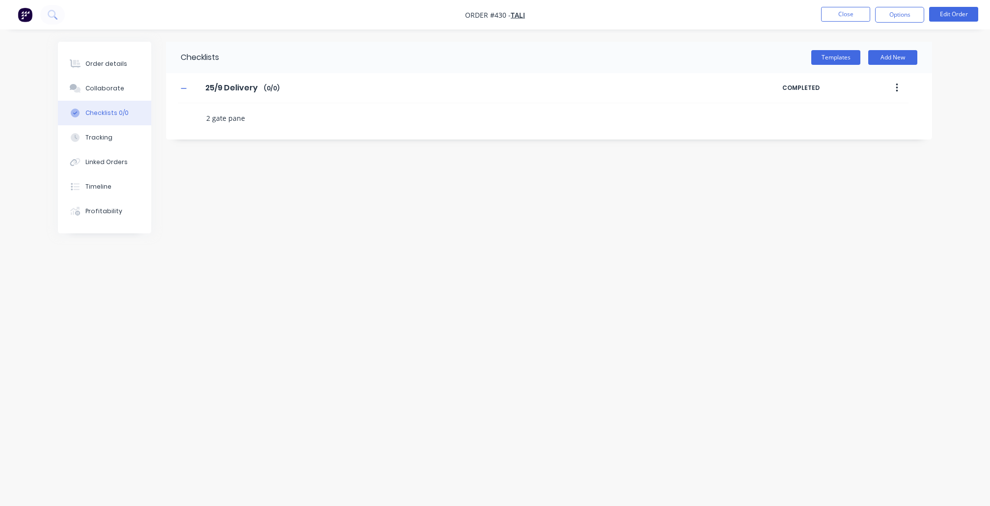
type textarea "2 gate panel"
type textarea "x"
type textarea "2 gate panels"
type textarea "x"
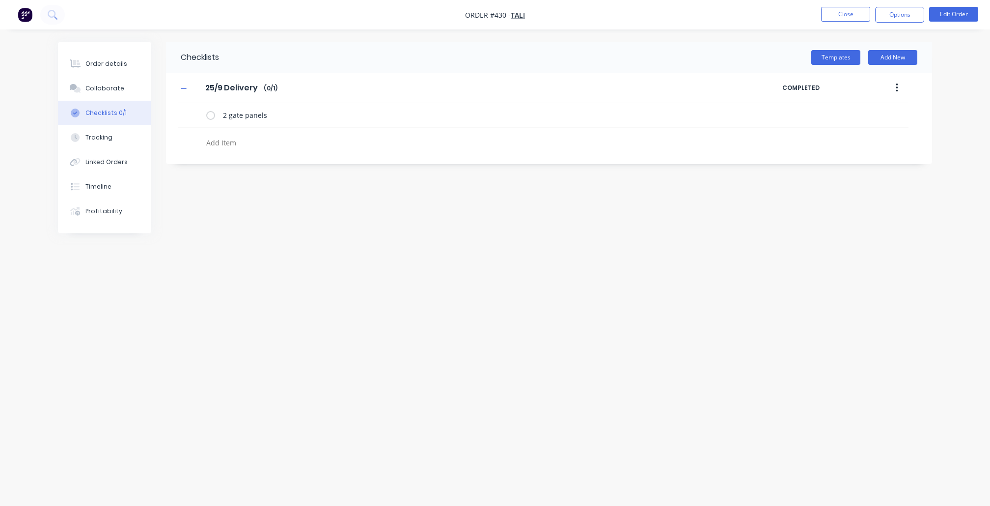
drag, startPoint x: 315, startPoint y: 350, endPoint x: 294, endPoint y: 309, distance: 46.4
click at [318, 350] on div "Checklists Templates Add New 25/9 Delivery 25/9 Delivery Enter Checklist name (…" at bounding box center [495, 234] width 875 height 385
click at [111, 87] on div "Collaborate" at bounding box center [104, 88] width 39 height 9
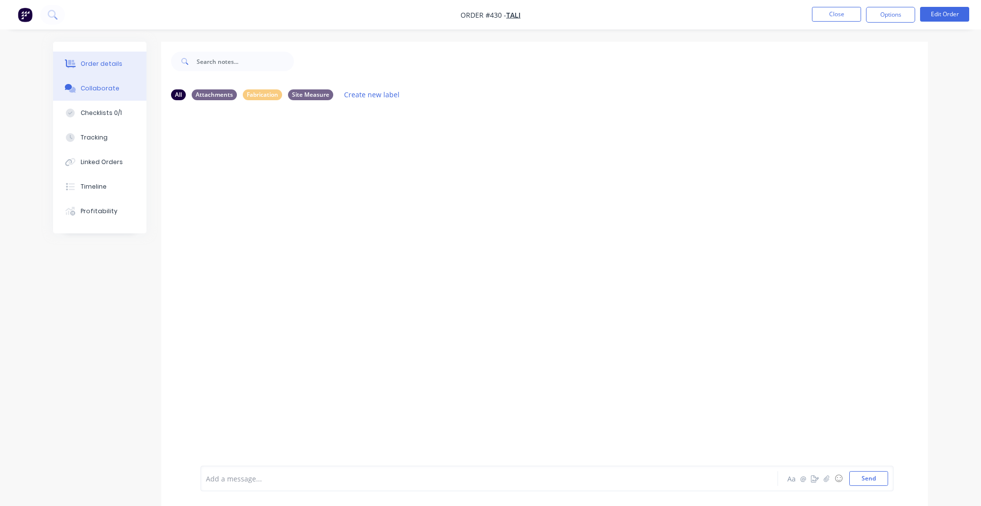
click at [112, 73] on button "Order details" at bounding box center [99, 64] width 93 height 25
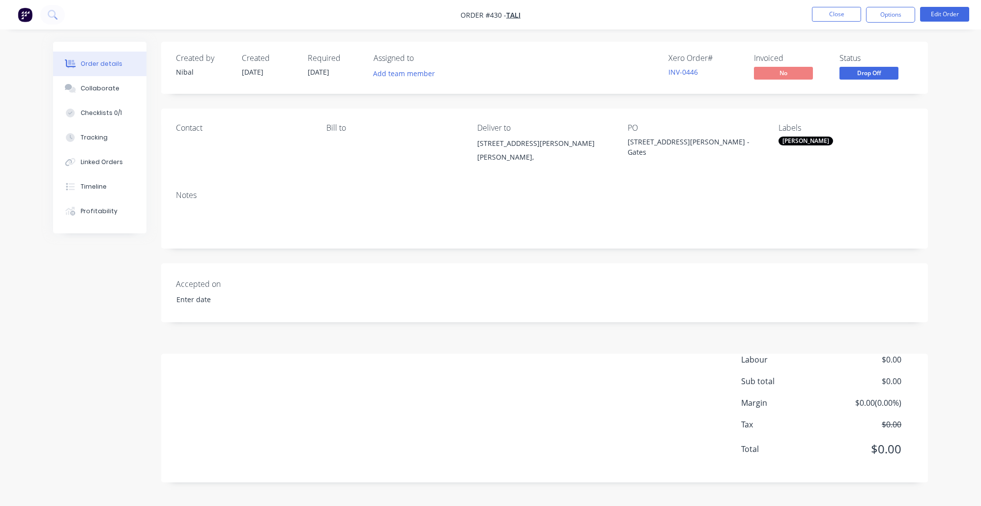
type input "[DATE]"
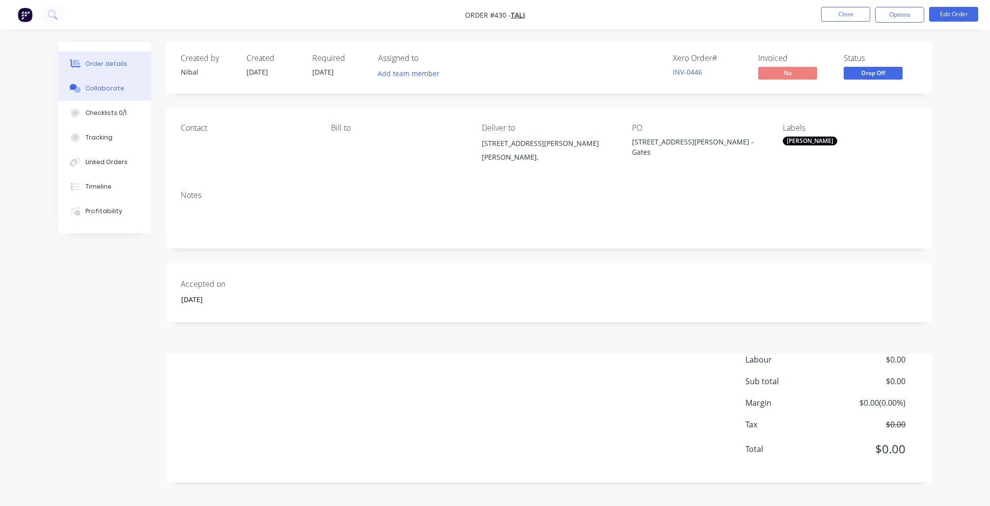
click at [107, 91] on div "Collaborate" at bounding box center [104, 88] width 39 height 9
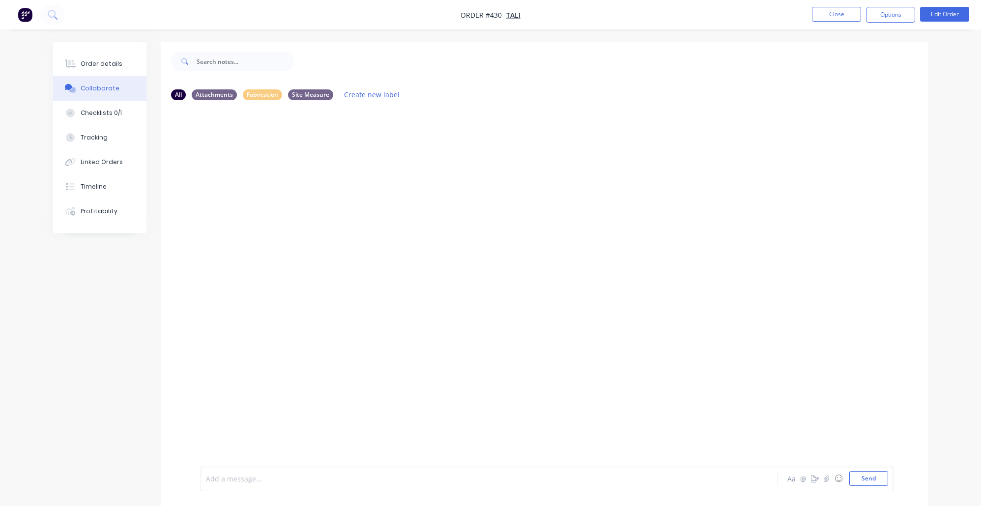
drag, startPoint x: 248, startPoint y: 480, endPoint x: 467, endPoint y: 445, distance: 221.4
click at [248, 480] on div at bounding box center [461, 479] width 511 height 10
click at [869, 496] on div "Add a message... Aa @ ☺ Send" at bounding box center [544, 453] width 766 height 105
click at [855, 482] on button "Send" at bounding box center [868, 478] width 39 height 15
click at [260, 478] on div at bounding box center [461, 479] width 511 height 10
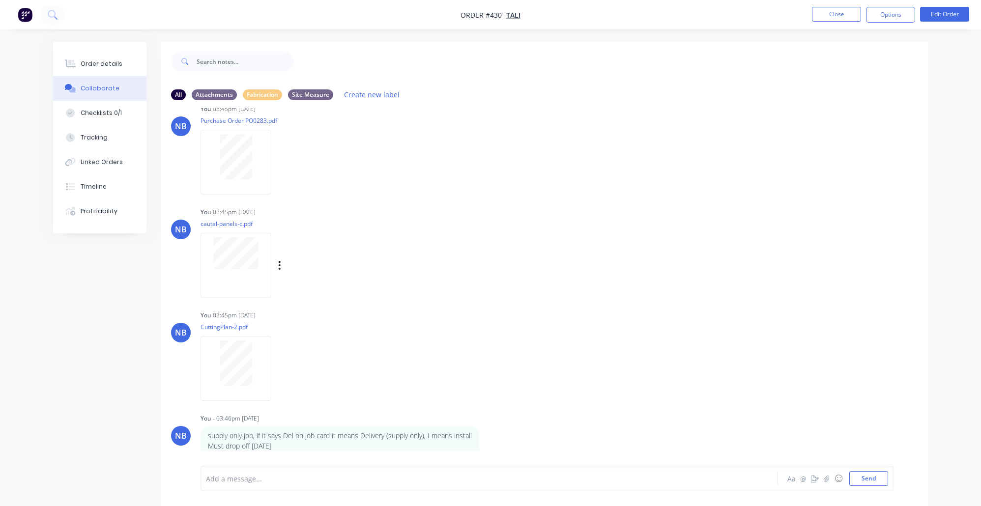
scroll to position [15, 0]
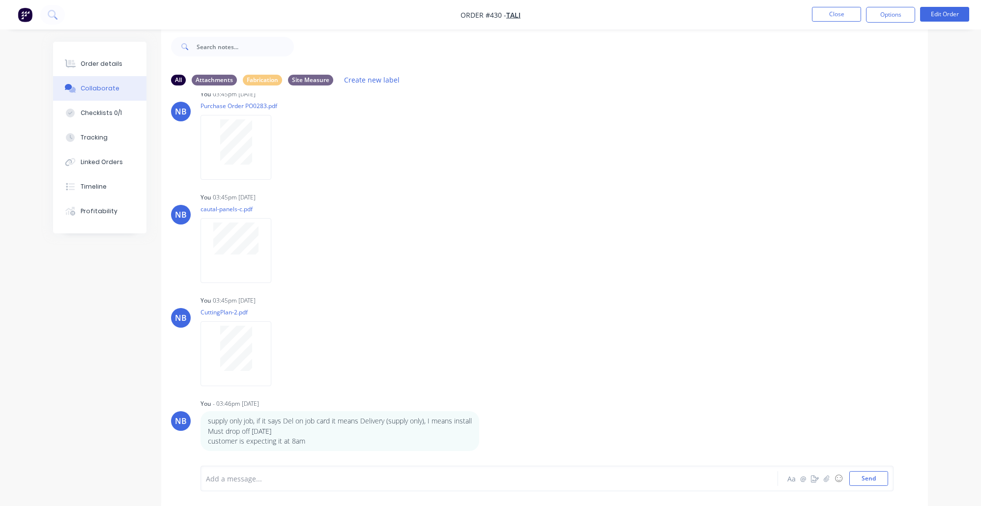
drag, startPoint x: 81, startPoint y: 61, endPoint x: 147, endPoint y: 93, distance: 74.1
click at [81, 60] on div "Order details" at bounding box center [102, 63] width 42 height 9
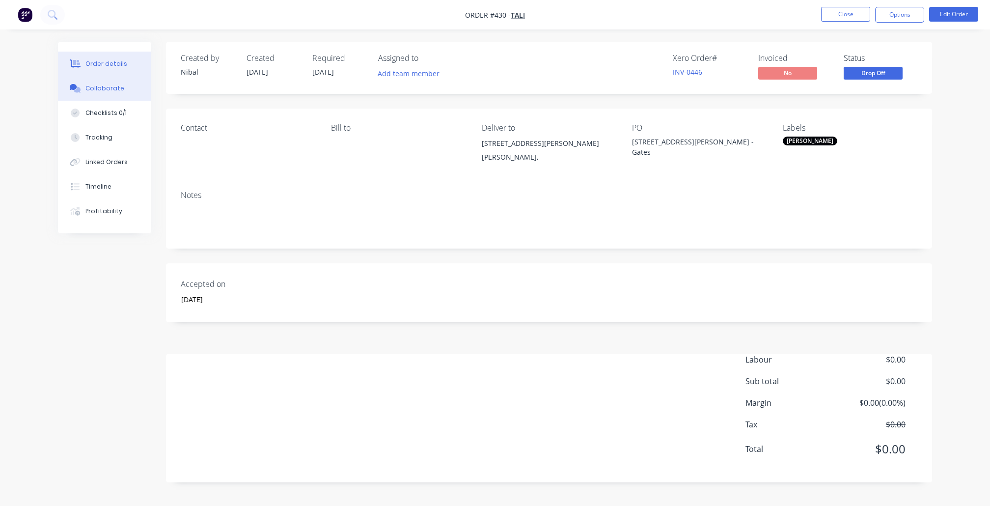
click at [78, 83] on button "Collaborate" at bounding box center [104, 88] width 93 height 25
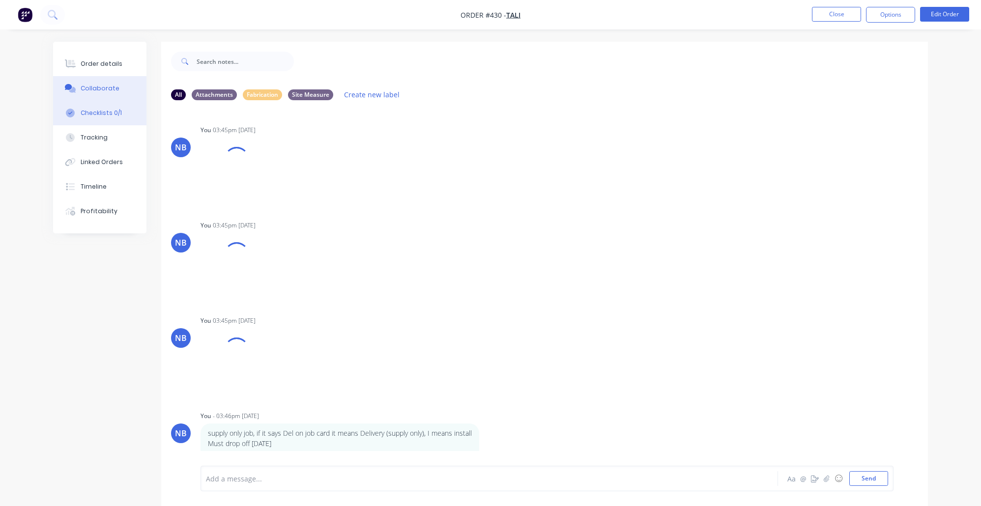
click at [97, 116] on div "Checklists 0/1" at bounding box center [101, 113] width 41 height 9
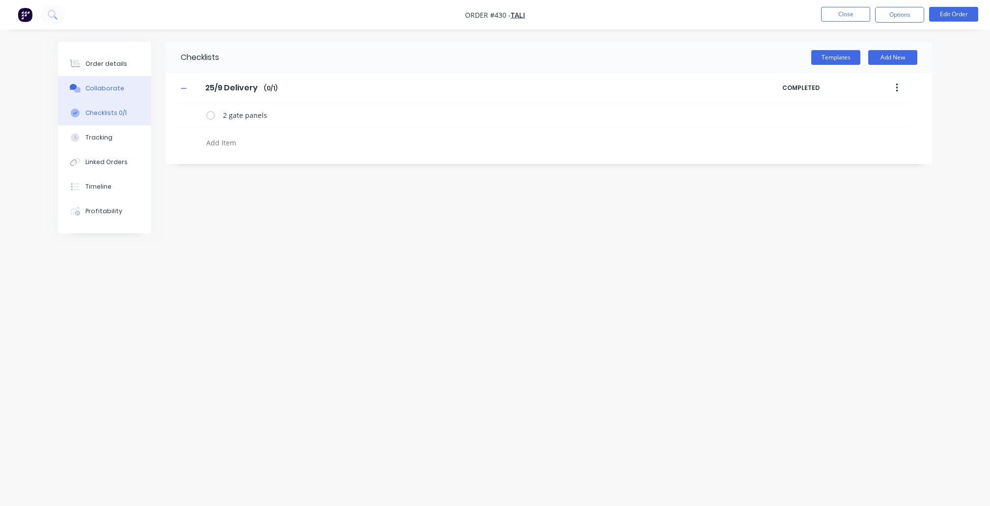
click at [96, 93] on div "Collaborate" at bounding box center [104, 88] width 39 height 9
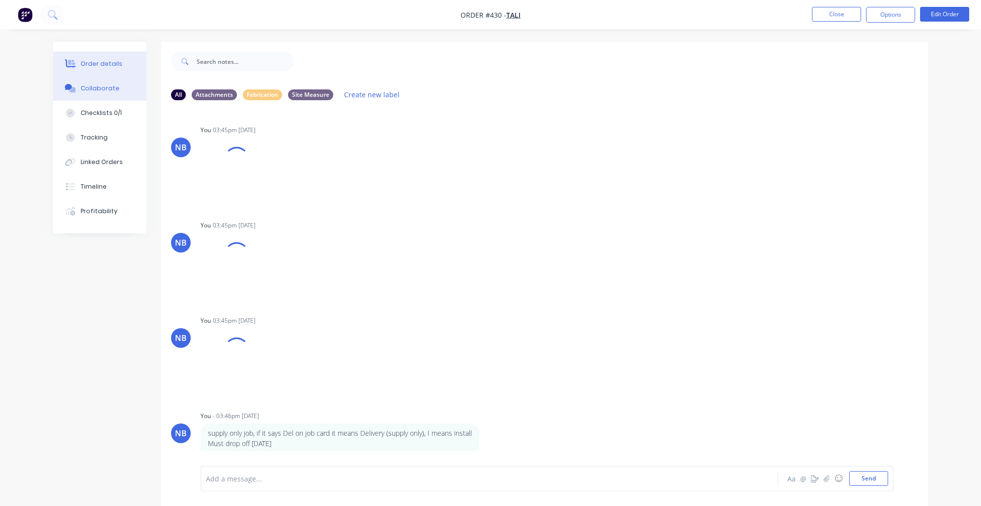
click at [108, 70] on button "Order details" at bounding box center [99, 64] width 93 height 25
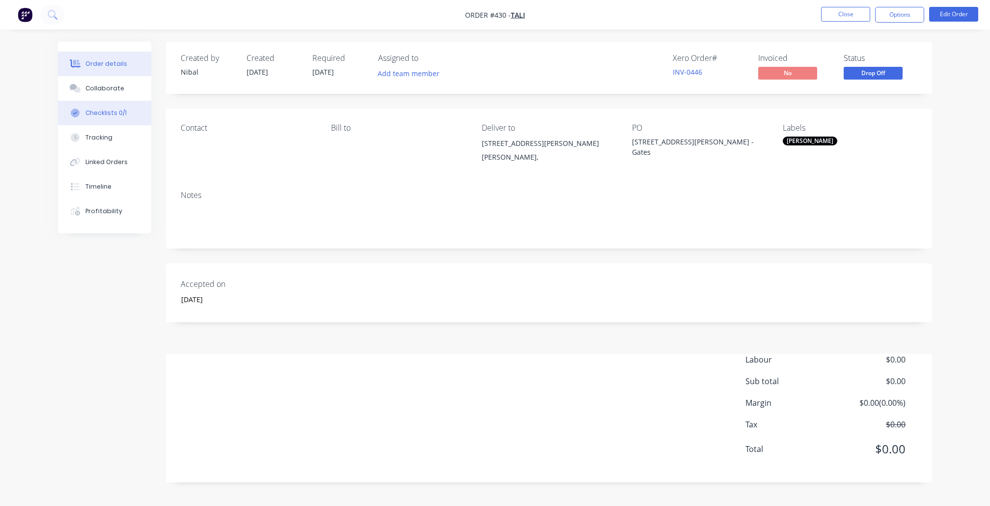
click at [99, 111] on button "Checklists 0/1" at bounding box center [104, 113] width 93 height 25
type textarea "x"
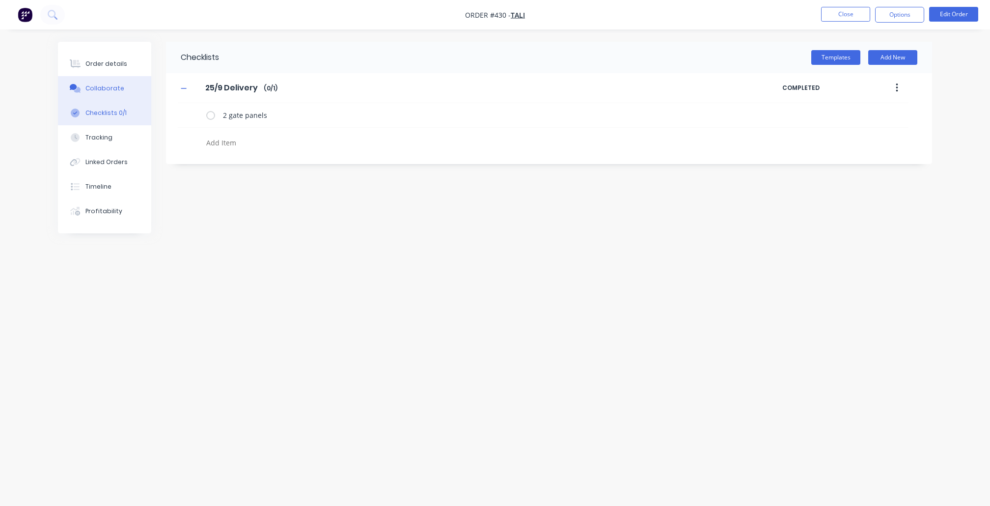
click at [109, 87] on div "Collaborate" at bounding box center [104, 88] width 39 height 9
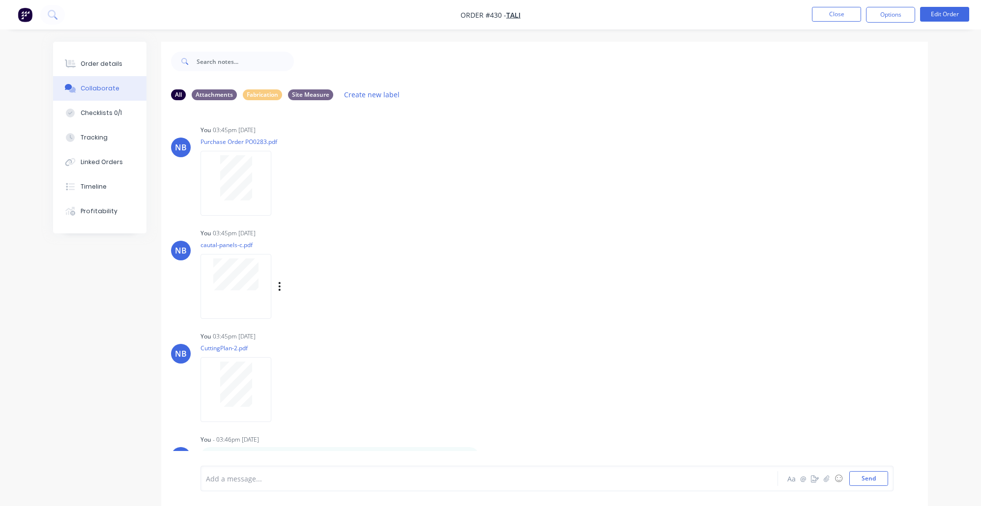
scroll to position [30, 0]
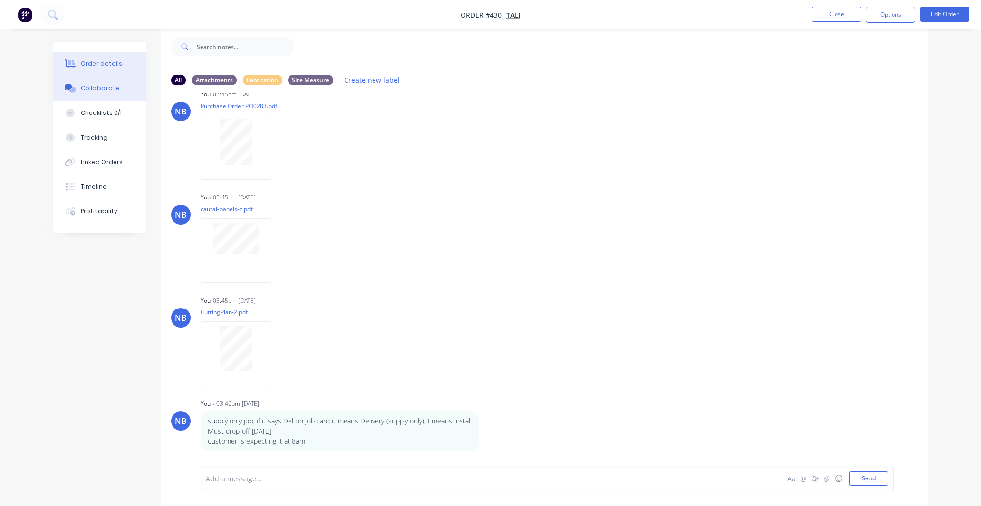
click at [131, 72] on button "Order details" at bounding box center [99, 64] width 93 height 25
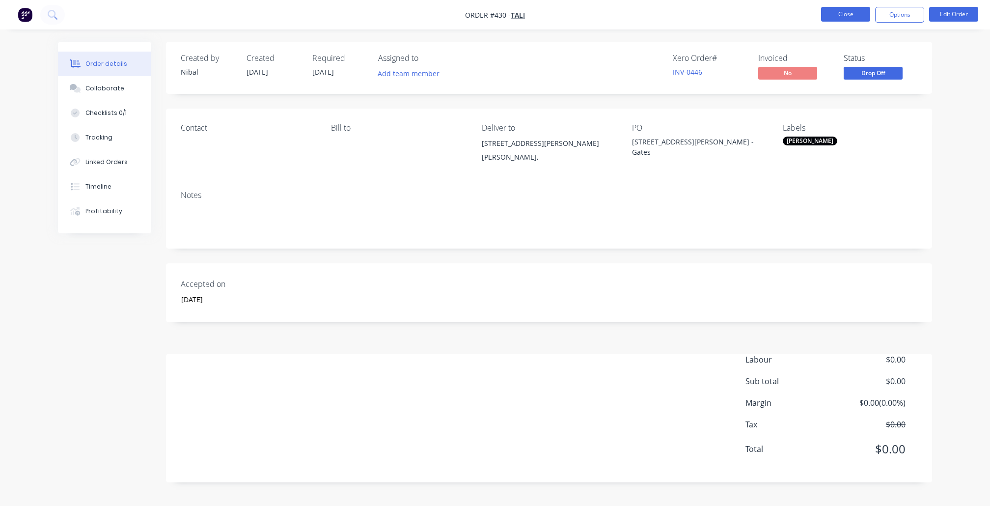
click at [833, 18] on button "Close" at bounding box center [845, 14] width 49 height 15
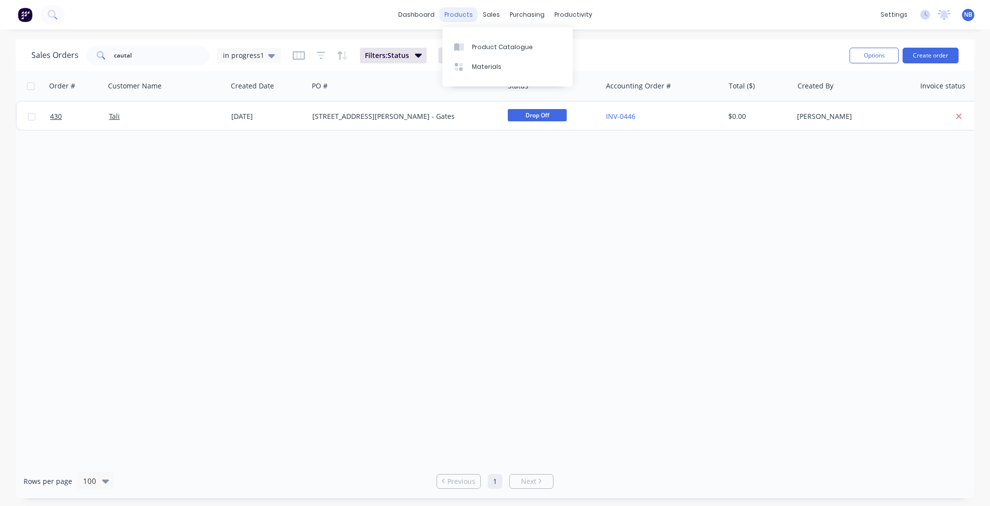
click at [443, 18] on div "products" at bounding box center [459, 14] width 38 height 15
click at [437, 14] on link "dashboard" at bounding box center [417, 14] width 46 height 15
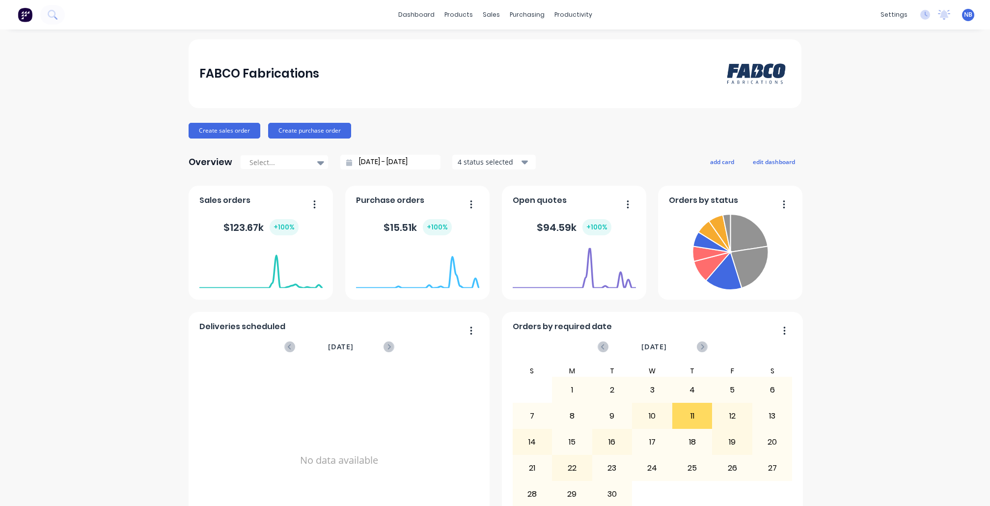
click at [476, 23] on div "dashboard products sales purchasing productivity dashboard products Product Cat…" at bounding box center [495, 14] width 990 height 29
click at [488, 15] on div "sales" at bounding box center [491, 14] width 27 height 15
click at [468, 17] on div "products" at bounding box center [459, 14] width 38 height 15
click at [516, 16] on div "purchasing" at bounding box center [527, 14] width 45 height 15
click at [563, 14] on div "productivity" at bounding box center [574, 14] width 48 height 15
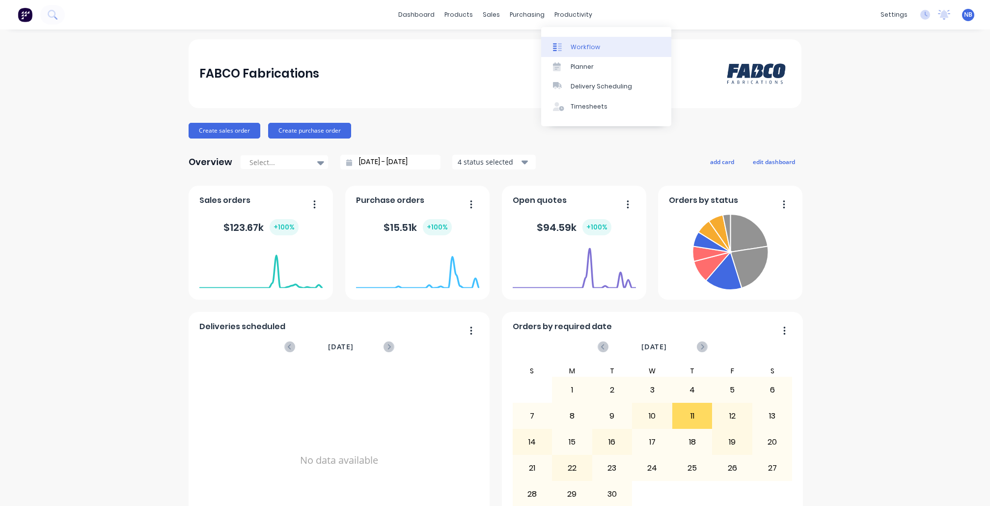
click at [571, 44] on div "Workflow" at bounding box center [585, 47] width 29 height 9
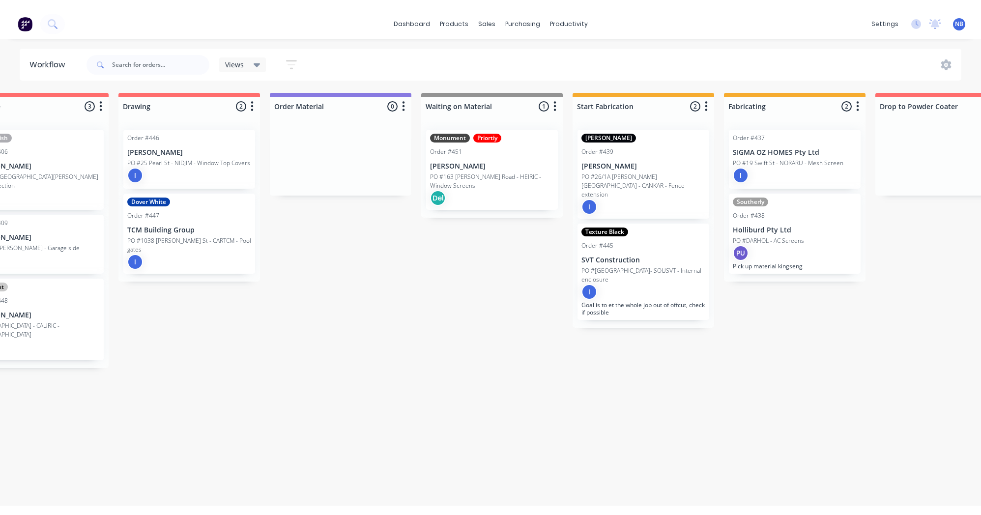
scroll to position [0, 367]
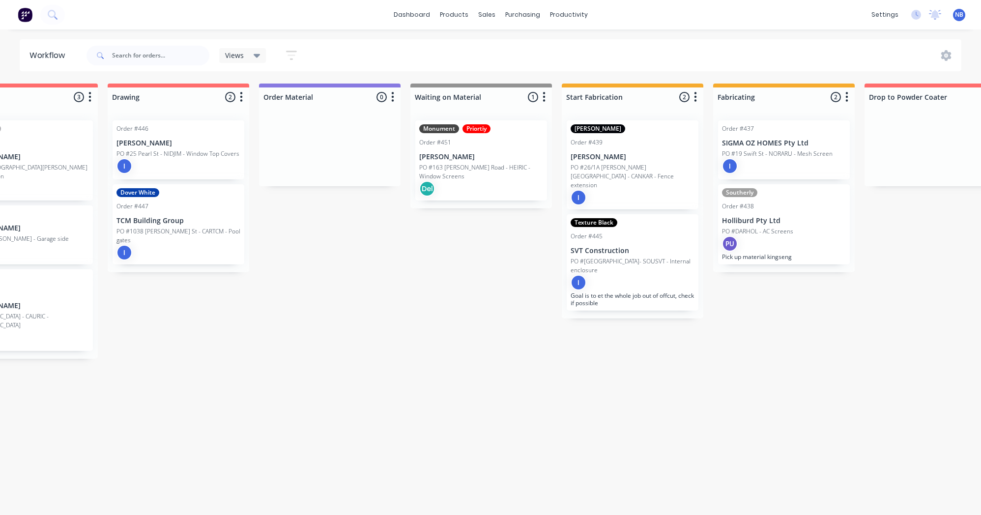
click at [161, 161] on div "I" at bounding box center [178, 166] width 124 height 16
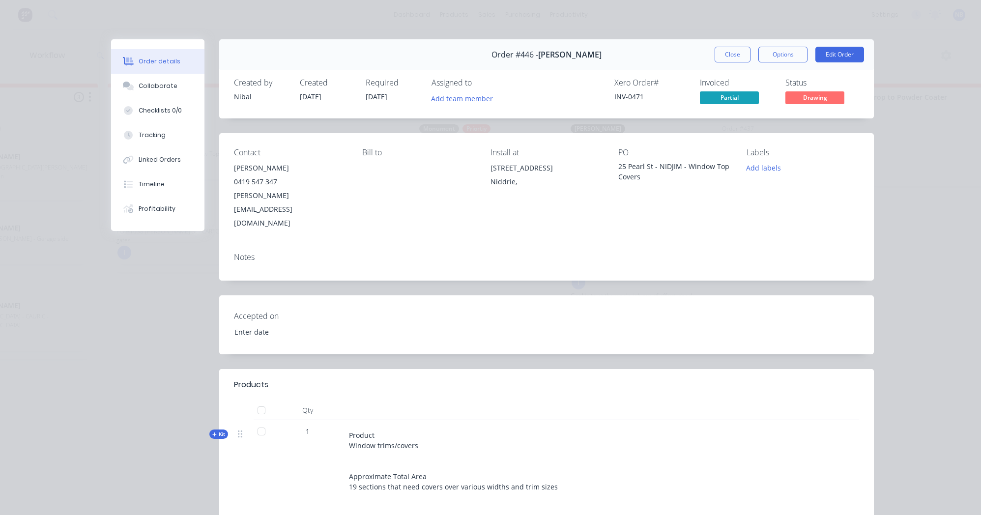
type input "[DATE]"
click at [135, 95] on button "Collaborate" at bounding box center [157, 86] width 93 height 25
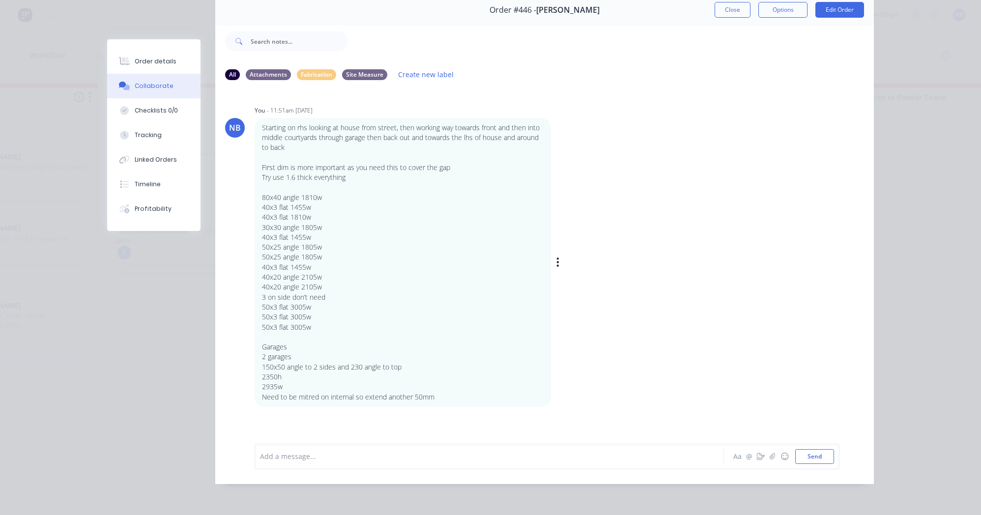
scroll to position [4, 367]
